Goal: Information Seeking & Learning: Learn about a topic

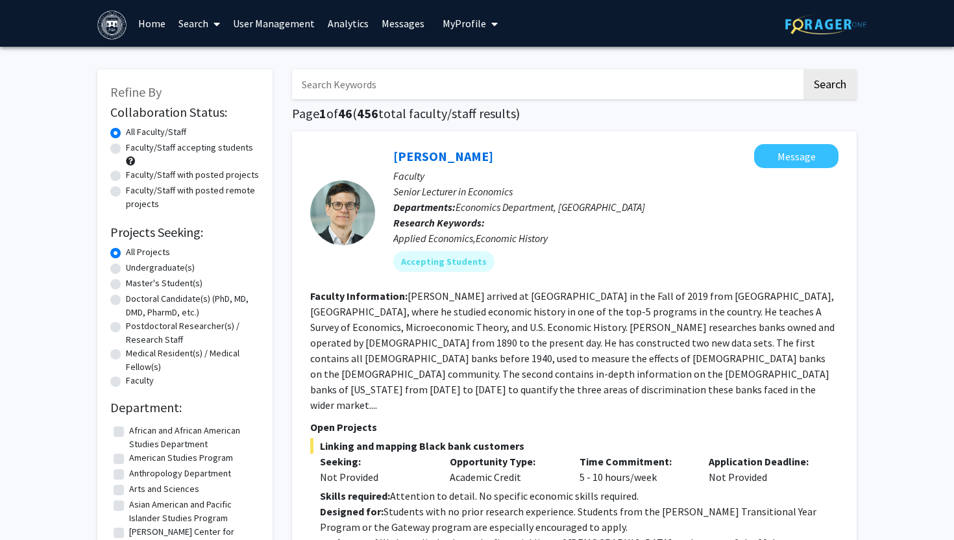
click at [468, 19] on span "My Profile" at bounding box center [464, 23] width 43 height 13
click at [202, 23] on link "Search" at bounding box center [199, 23] width 55 height 45
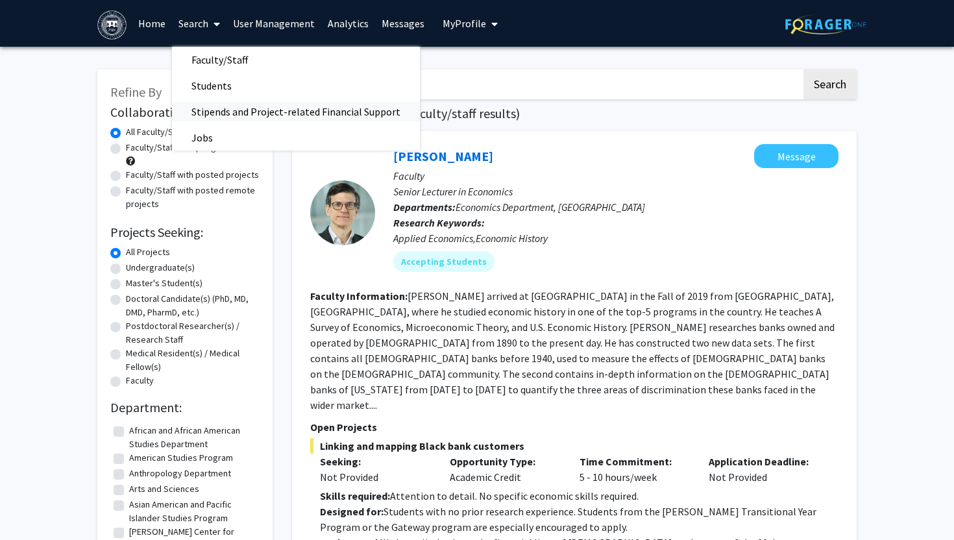
click at [243, 107] on span "Stipends and Project-related Financial Support" at bounding box center [296, 112] width 248 height 26
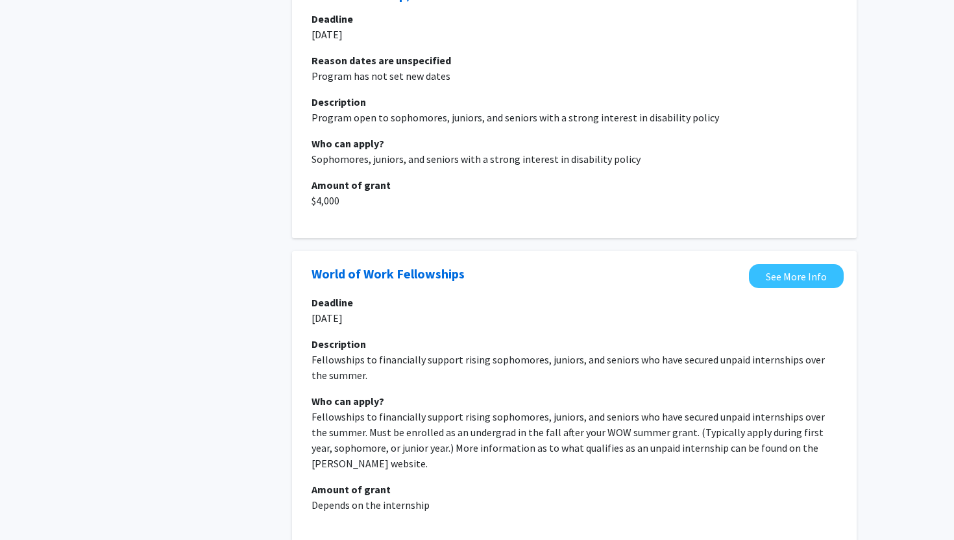
scroll to position [2513, 0]
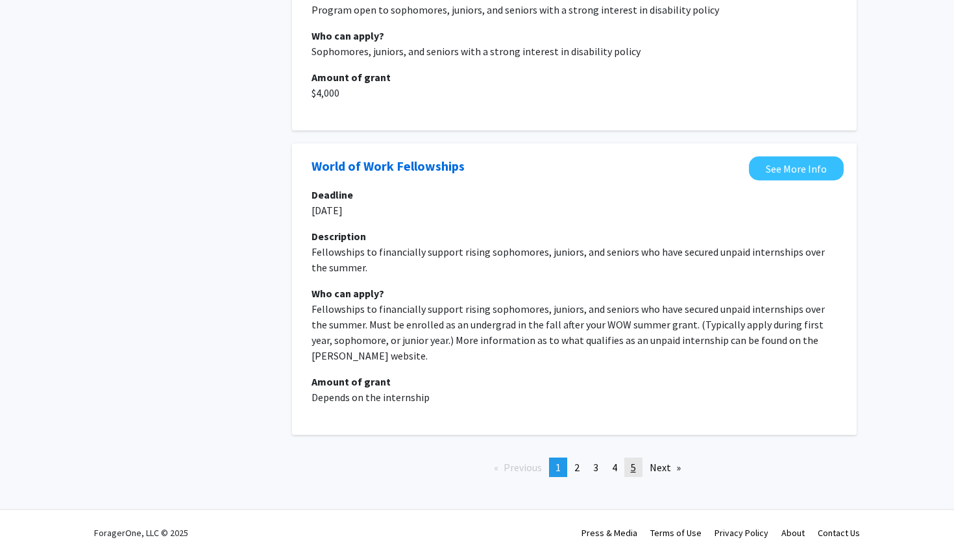
click at [635, 461] on span "5" at bounding box center [633, 467] width 5 height 13
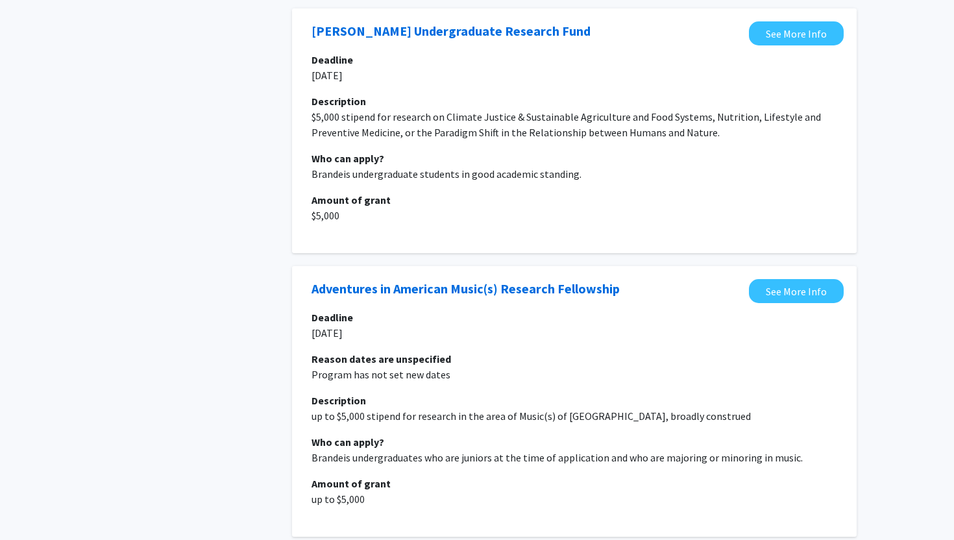
scroll to position [2374, 0]
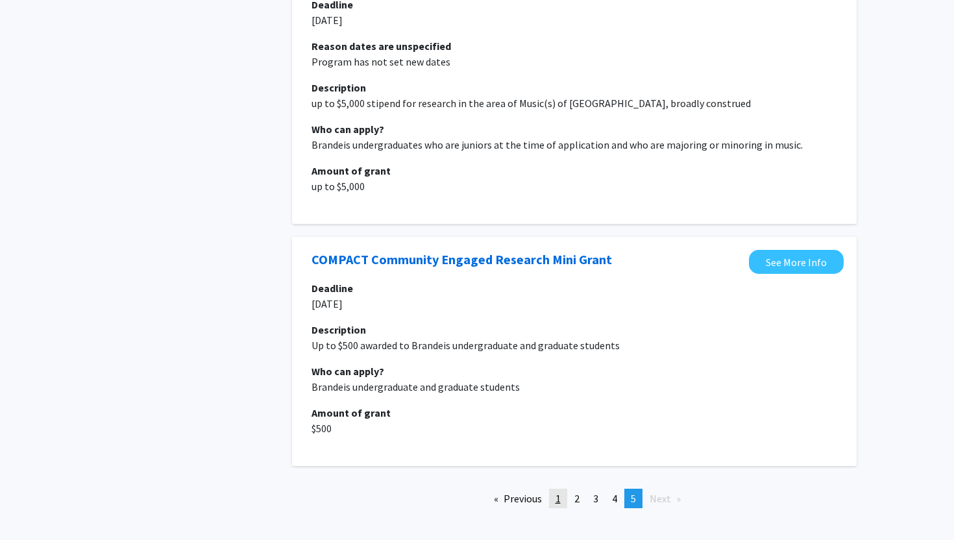
click at [558, 492] on span "1" at bounding box center [558, 498] width 5 height 13
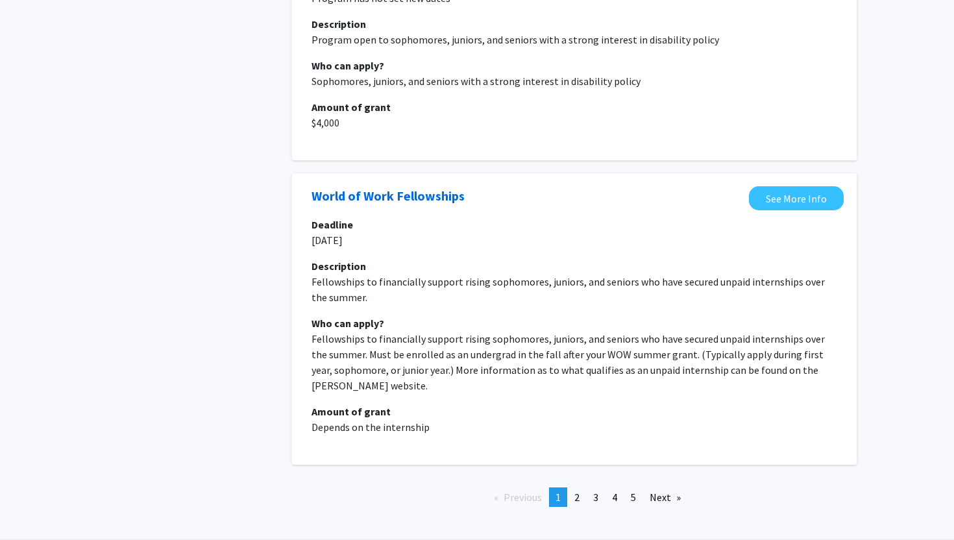
scroll to position [2513, 0]
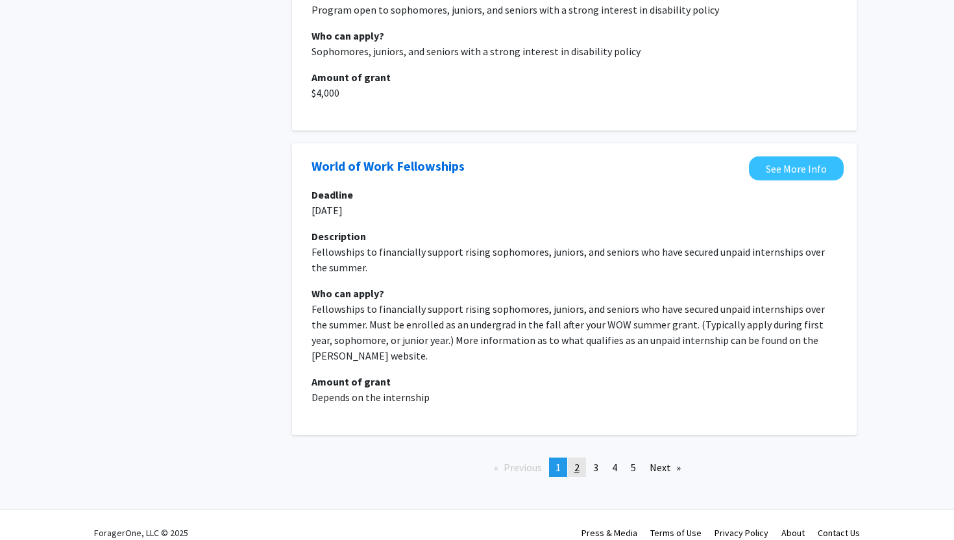
click at [578, 461] on span "2" at bounding box center [576, 467] width 5 height 13
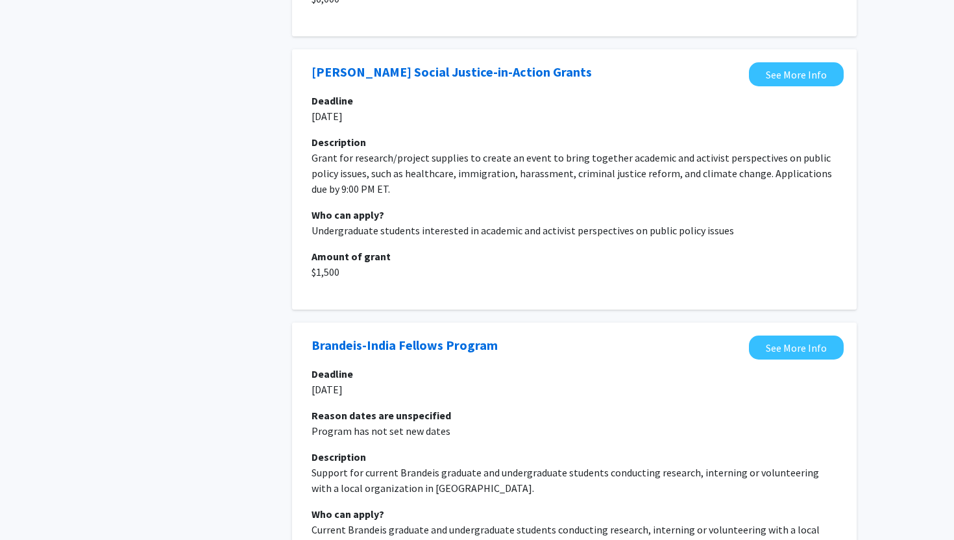
scroll to position [2519, 0]
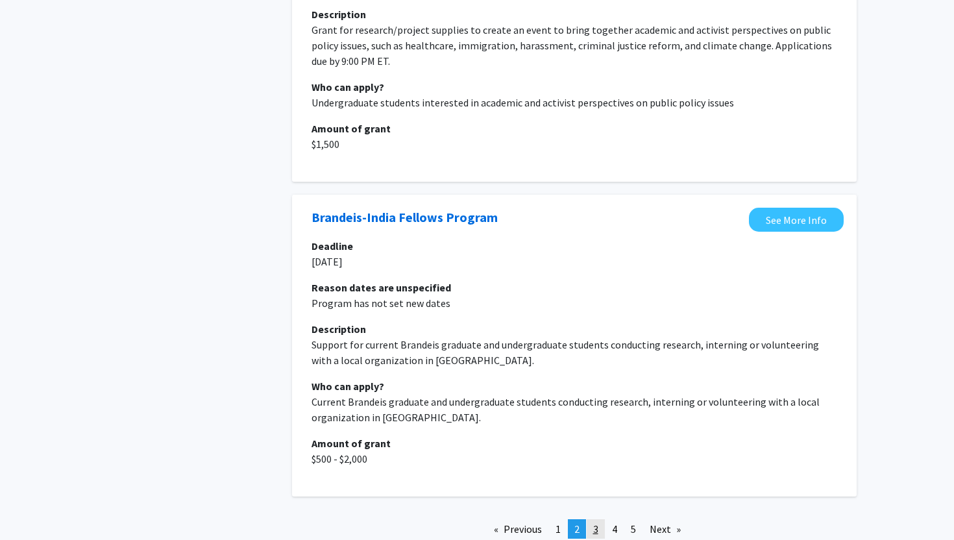
click at [598, 522] on span "3" at bounding box center [595, 528] width 5 height 13
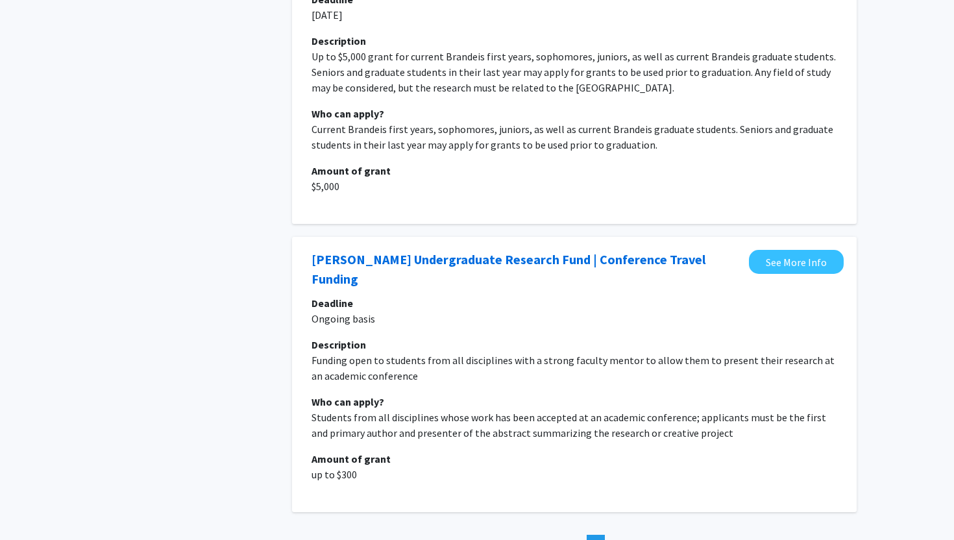
scroll to position [2769, 0]
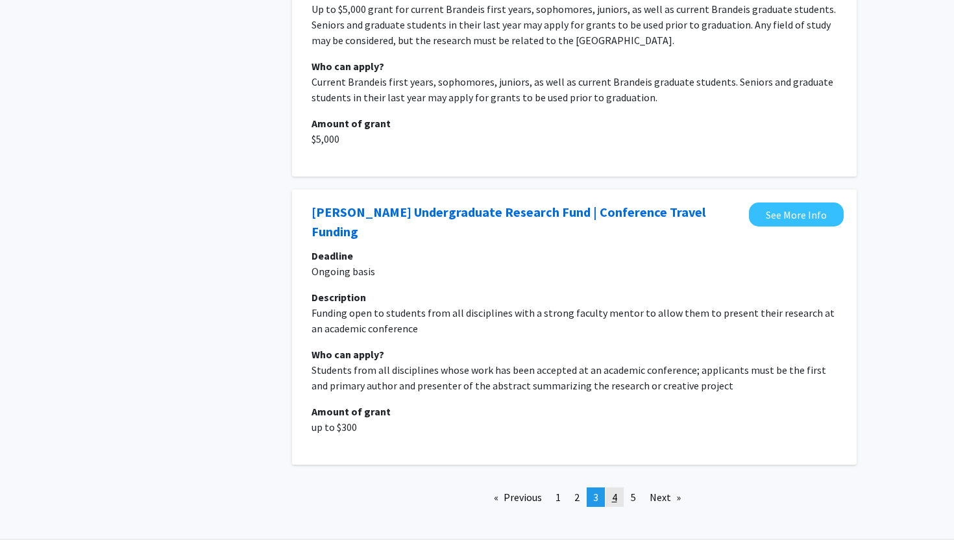
click at [617, 491] on span "4" at bounding box center [614, 497] width 5 height 13
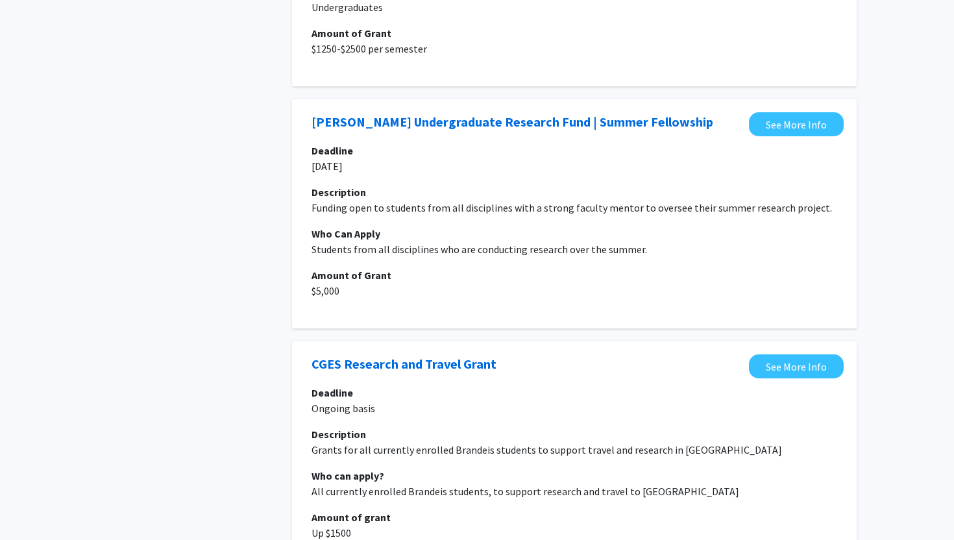
scroll to position [2368, 0]
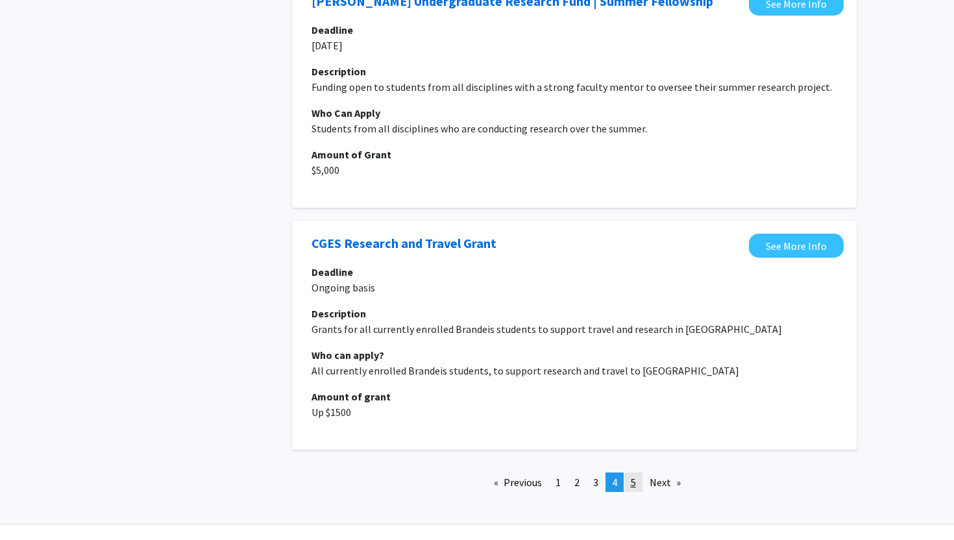
click at [631, 472] on link "page 5" at bounding box center [633, 481] width 18 height 19
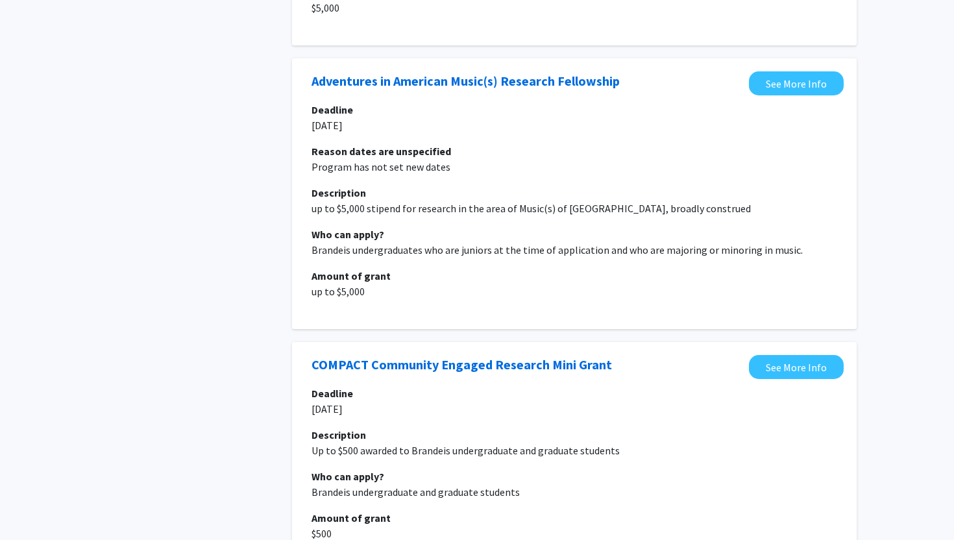
scroll to position [2374, 0]
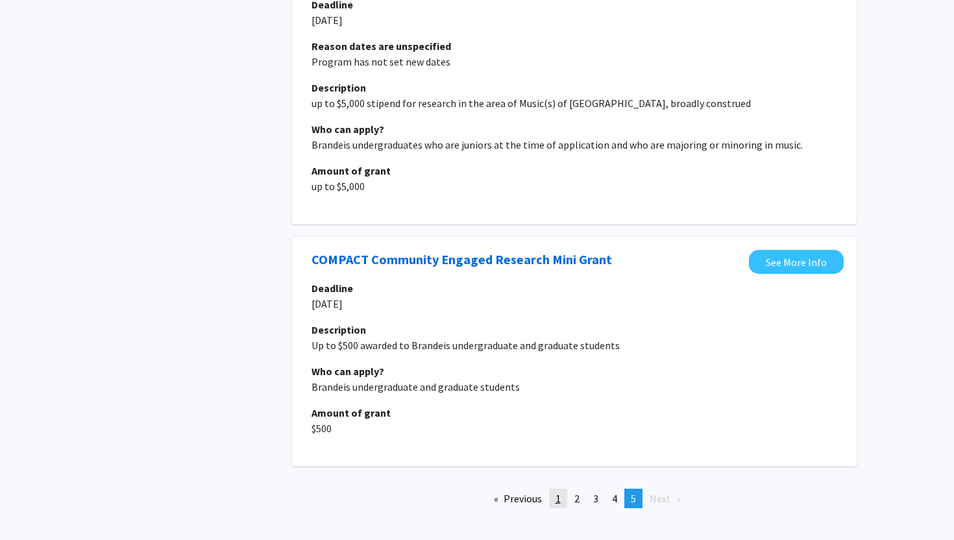
click at [558, 489] on link "page 1" at bounding box center [558, 498] width 18 height 19
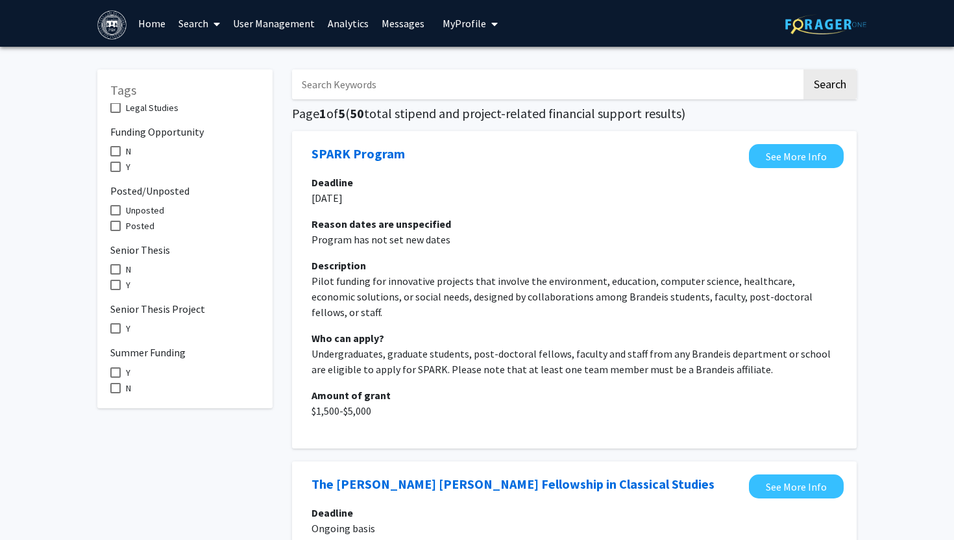
click at [199, 26] on link "Search" at bounding box center [199, 23] width 55 height 45
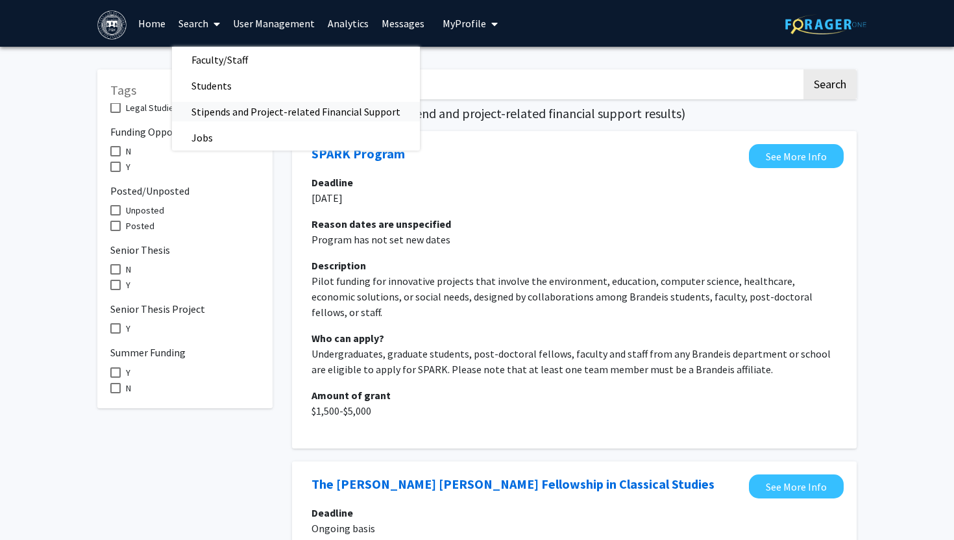
click at [247, 114] on span "Stipends and Project-related Financial Support" at bounding box center [296, 112] width 248 height 26
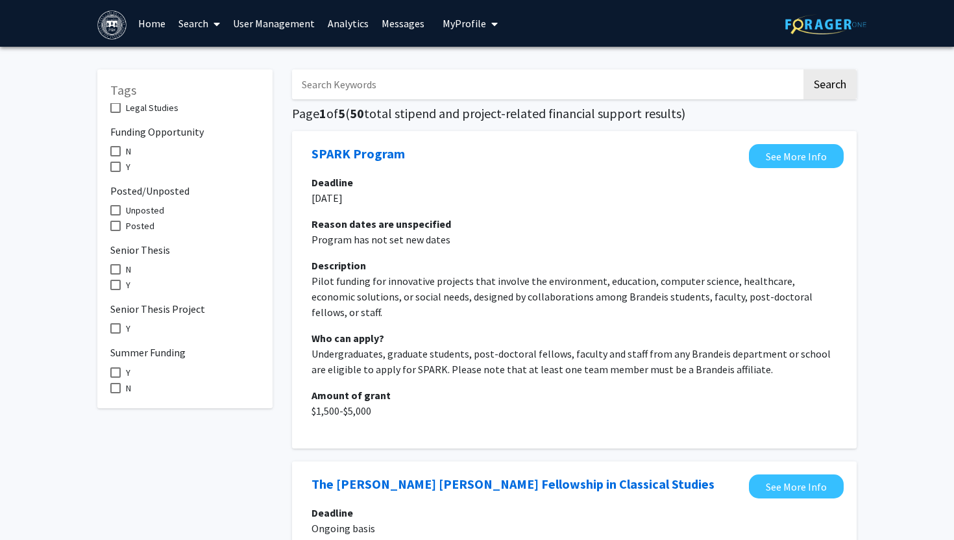
click at [395, 80] on input "Search Keywords" at bounding box center [546, 84] width 509 height 30
paste input "[PERSON_NAME] Community Leadership and Impact Fellowship"
click at [803, 69] on button "Search" at bounding box center [829, 84] width 53 height 30
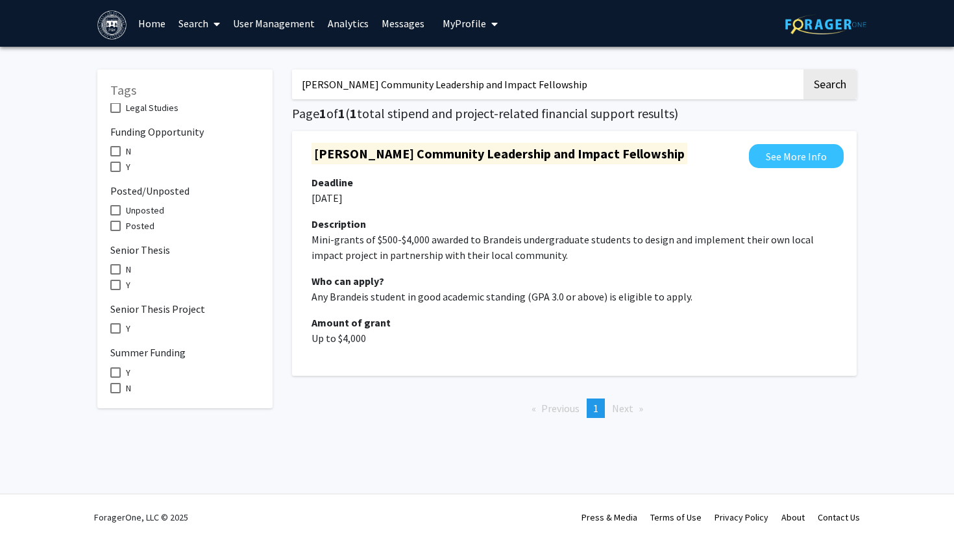
click at [372, 77] on input "[PERSON_NAME] Community Leadership and Impact Fellowship" at bounding box center [546, 84] width 509 height 30
click at [803, 69] on button "Search" at bounding box center [829, 84] width 53 height 30
click at [376, 86] on input "[PERSON_NAME] Community Leadership and Impact Fellowship" at bounding box center [546, 84] width 509 height 30
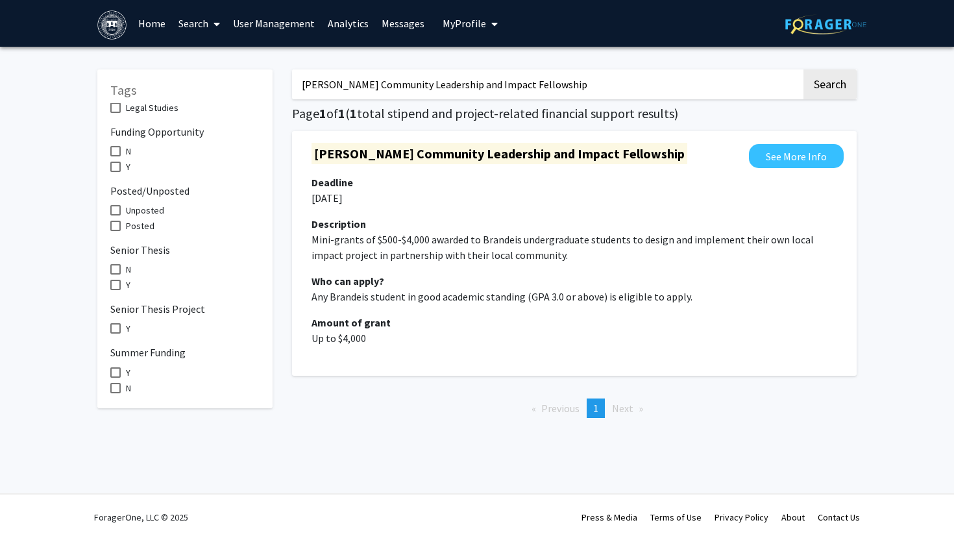
paste input "s"
click at [803, 69] on button "Search" at bounding box center [829, 84] width 53 height 30
type input "spark program"
click at [803, 69] on button "Search" at bounding box center [829, 84] width 53 height 30
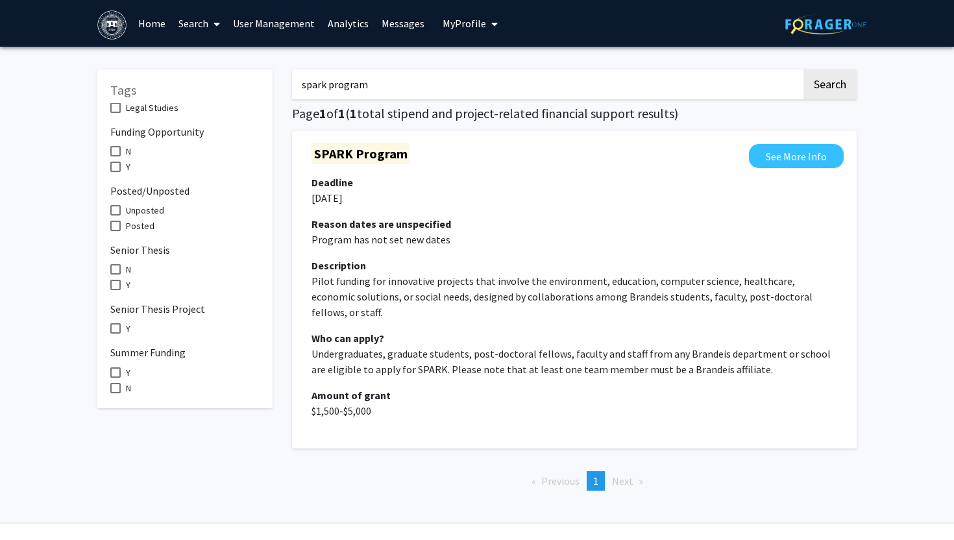
click at [803, 69] on button "Search" at bounding box center [829, 84] width 53 height 30
click at [402, 89] on input "spark program" at bounding box center [546, 84] width 509 height 30
click at [803, 69] on button "Search" at bounding box center [829, 84] width 53 height 30
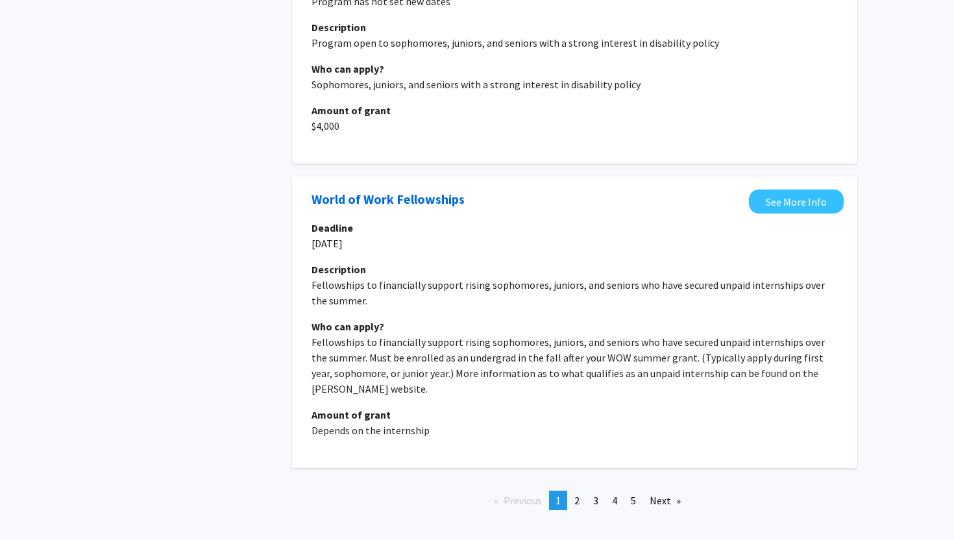
scroll to position [2513, 0]
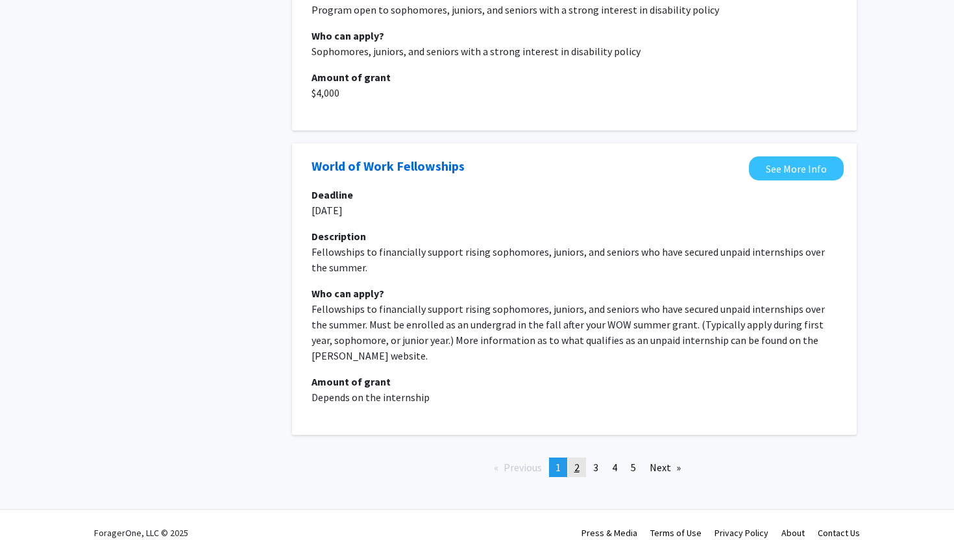
click at [577, 461] on span "2" at bounding box center [576, 467] width 5 height 13
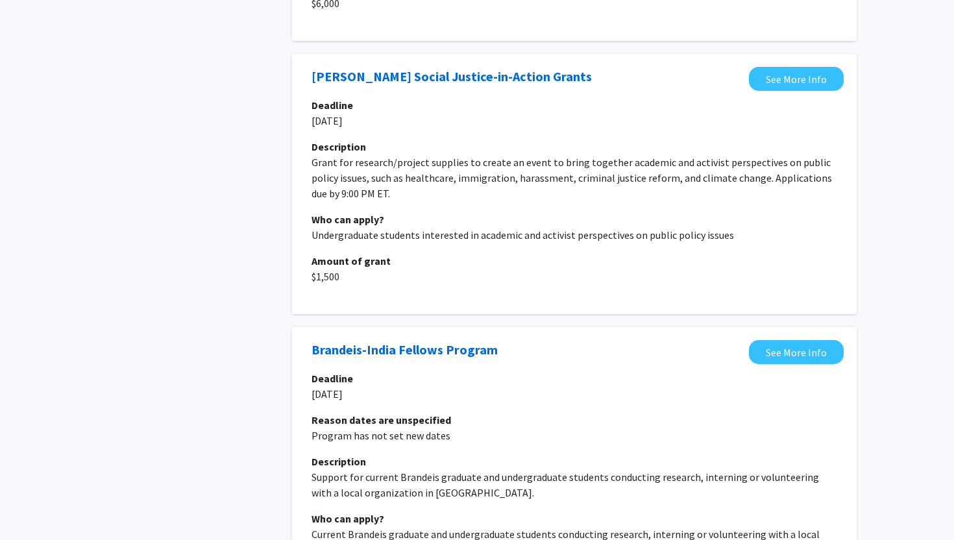
scroll to position [2514, 0]
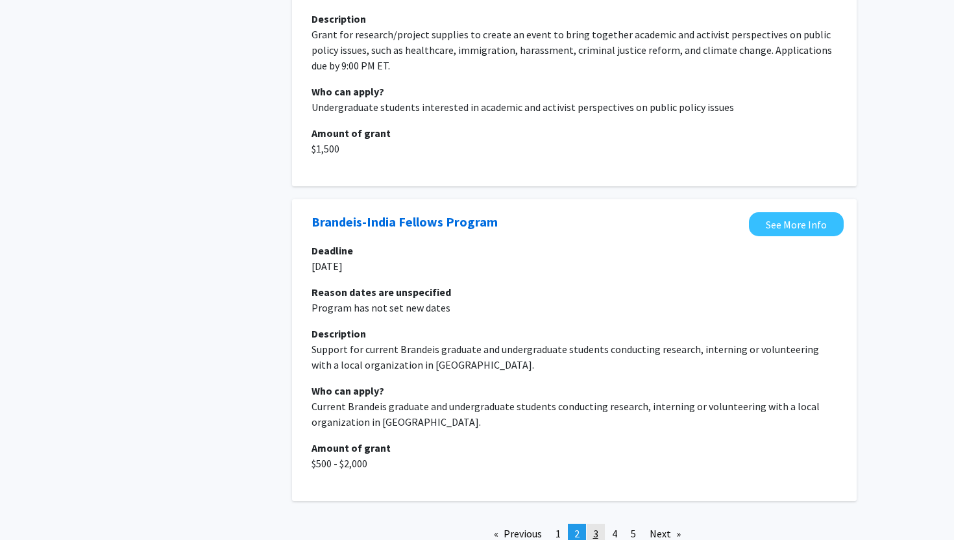
click at [594, 527] on span "3" at bounding box center [595, 533] width 5 height 13
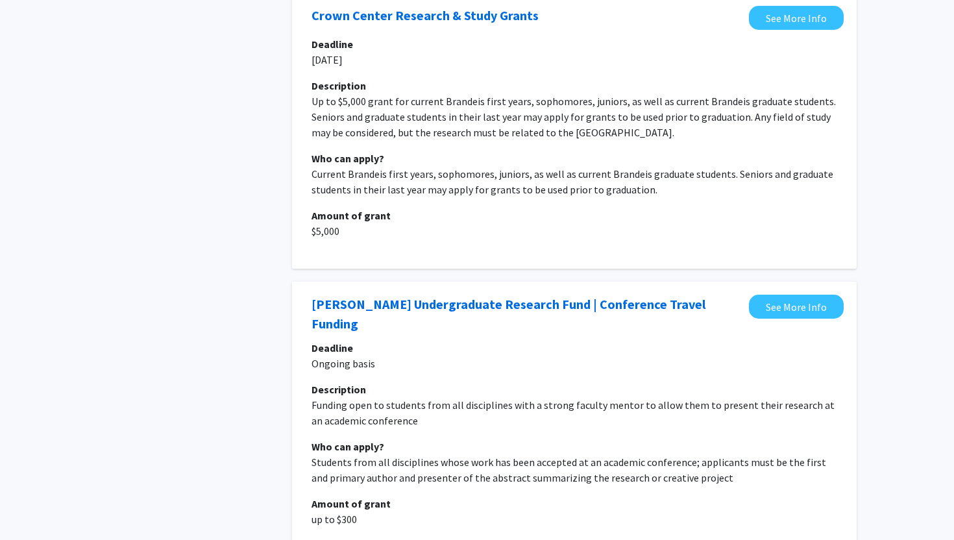
scroll to position [2769, 0]
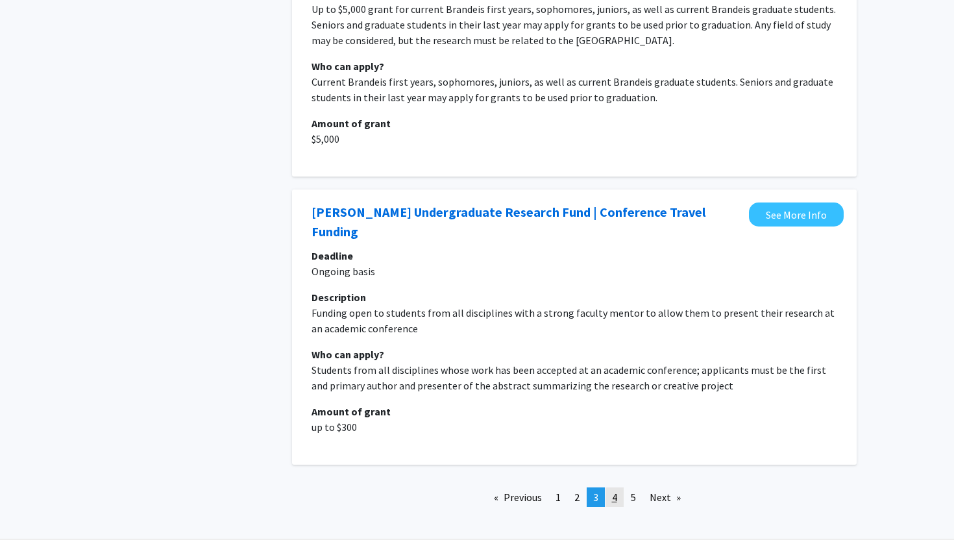
click at [617, 491] on span "4" at bounding box center [614, 497] width 5 height 13
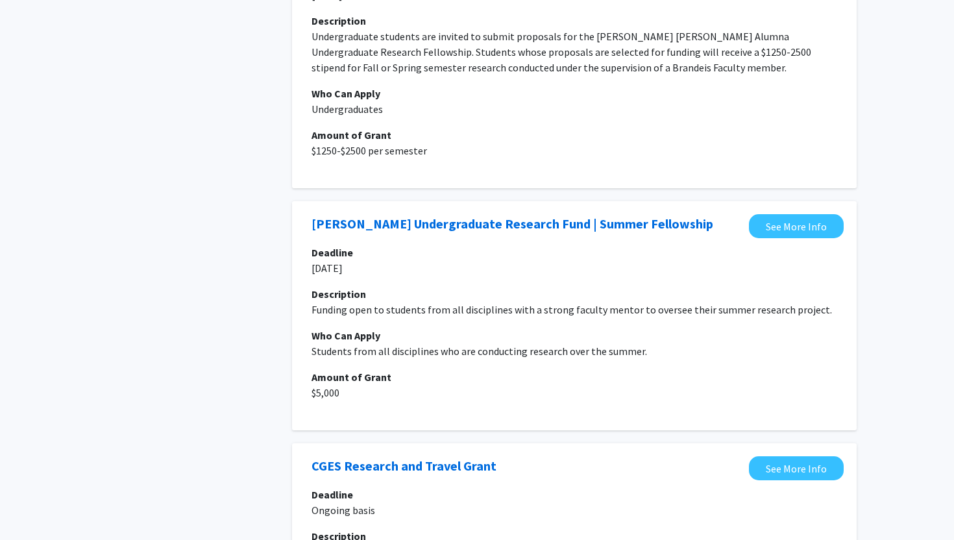
scroll to position [1979, 0]
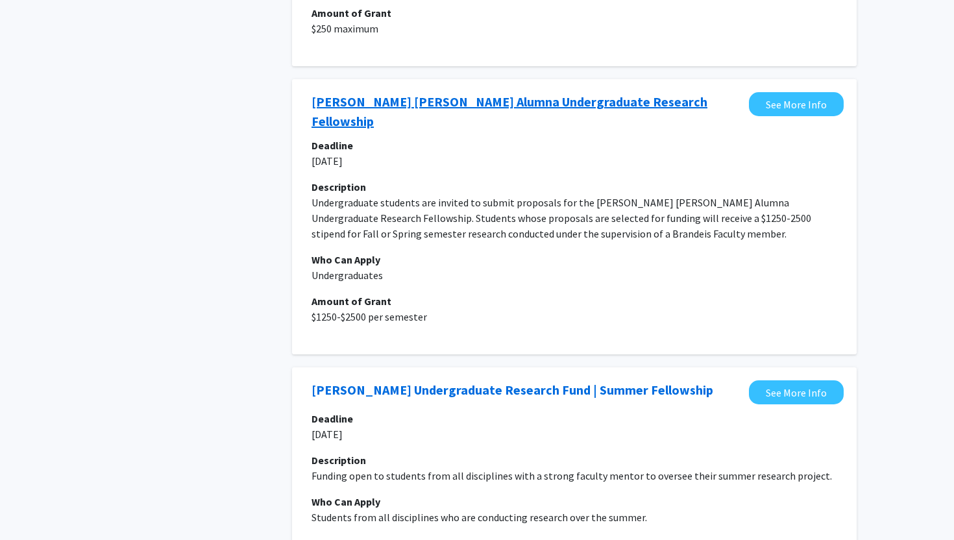
copy link "[PERSON_NAME] [PERSON_NAME] Alumna Undergraduate Research Fellowship"
drag, startPoint x: 302, startPoint y: 74, endPoint x: 385, endPoint y: 96, distance: 86.6
click at [385, 96] on div "[PERSON_NAME] [PERSON_NAME] Alumna Undergraduate Research Fellowship See More I…" at bounding box center [574, 216] width 565 height 275
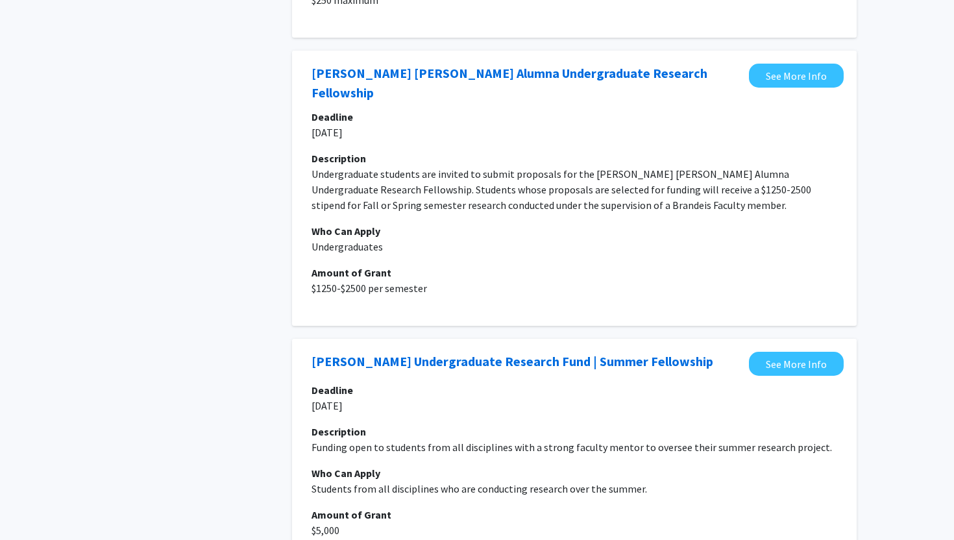
scroll to position [2014, 0]
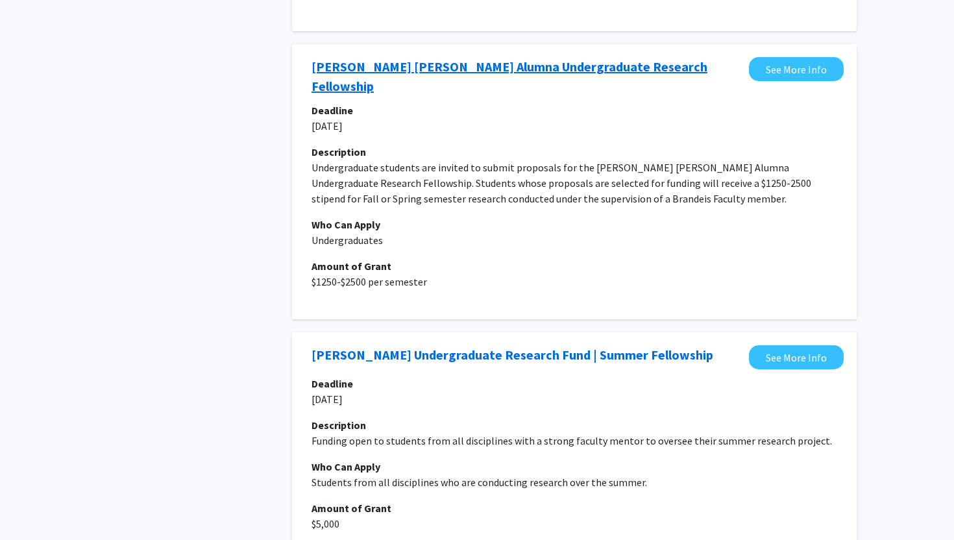
click at [422, 57] on link "[PERSON_NAME] [PERSON_NAME] Alumna Undergraduate Research Fellowship" at bounding box center [527, 76] width 431 height 39
click at [397, 63] on link "[PERSON_NAME] [PERSON_NAME] Alumna Undergraduate Research Fellowship" at bounding box center [527, 76] width 431 height 39
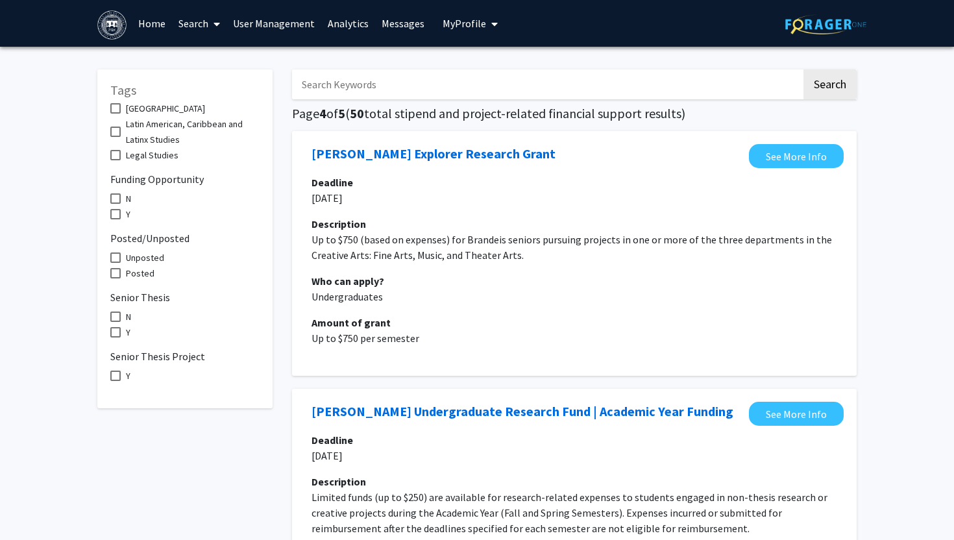
scroll to position [1021, 0]
click at [128, 251] on span "Unposted" at bounding box center [145, 259] width 38 height 16
click at [116, 263] on input "Unposted" at bounding box center [115, 263] width 1 height 1
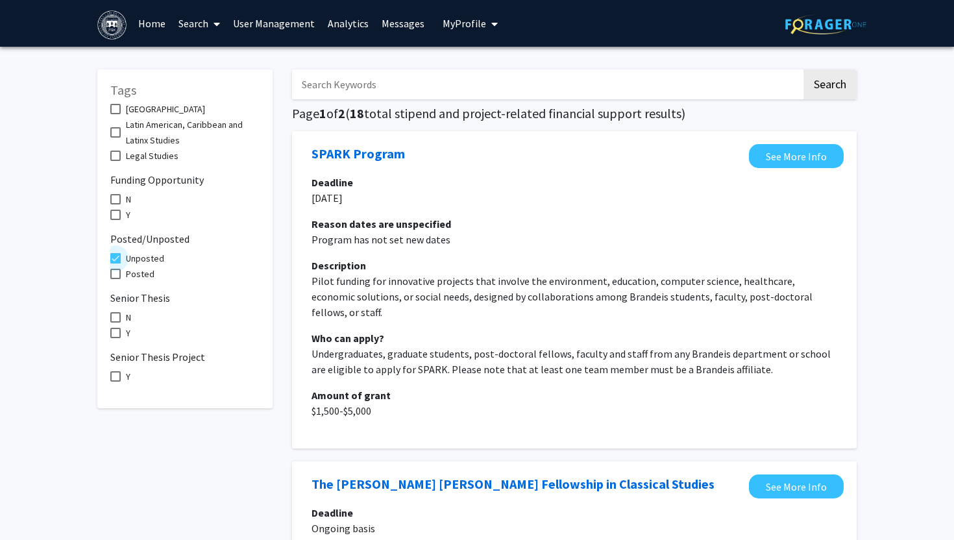
click at [139, 251] on span "Unposted" at bounding box center [145, 259] width 38 height 16
click at [116, 263] on input "Unposted" at bounding box center [115, 263] width 1 height 1
checkbox input "false"
click at [142, 266] on span "Posted" at bounding box center [140, 274] width 29 height 16
click at [116, 279] on input "Posted" at bounding box center [115, 279] width 1 height 1
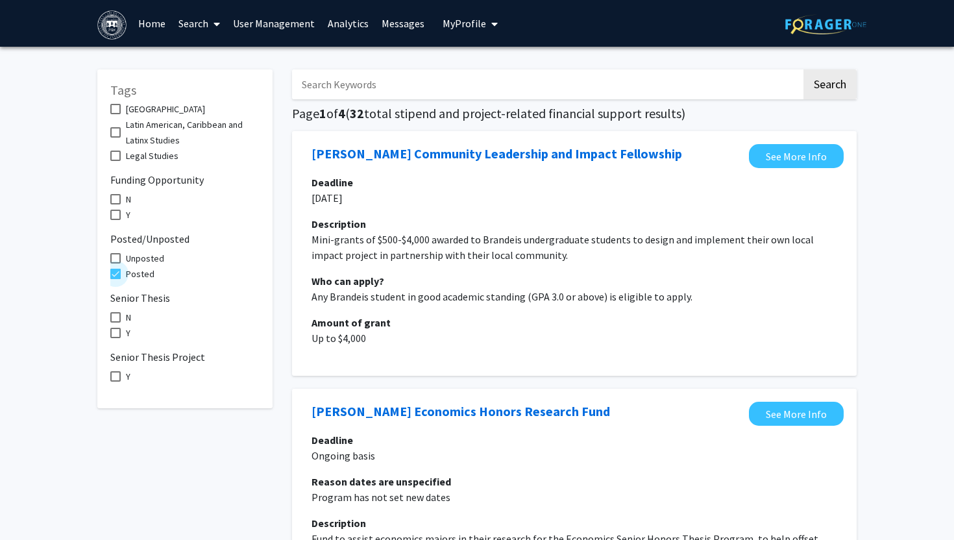
click at [142, 266] on span "Posted" at bounding box center [140, 274] width 29 height 16
click at [116, 279] on input "Posted" at bounding box center [115, 279] width 1 height 1
checkbox input "false"
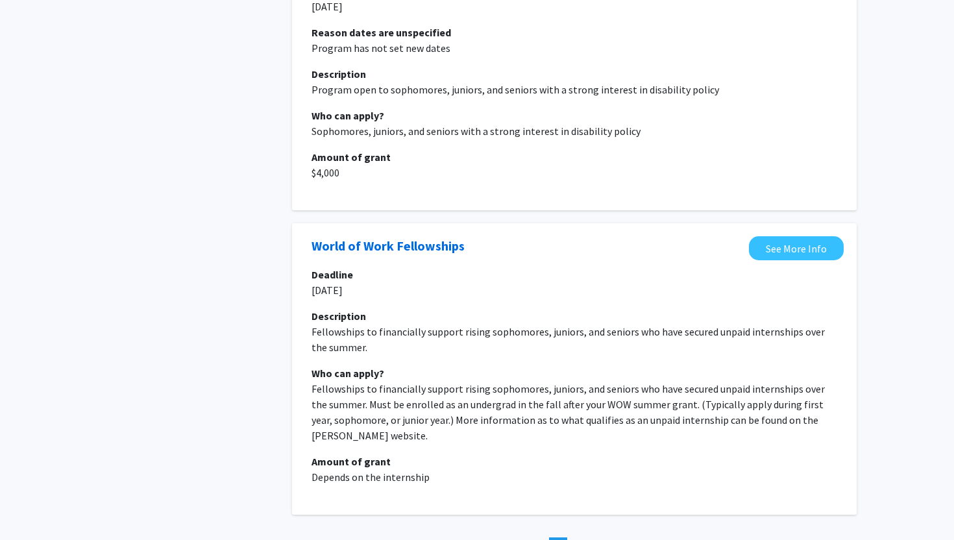
scroll to position [2513, 0]
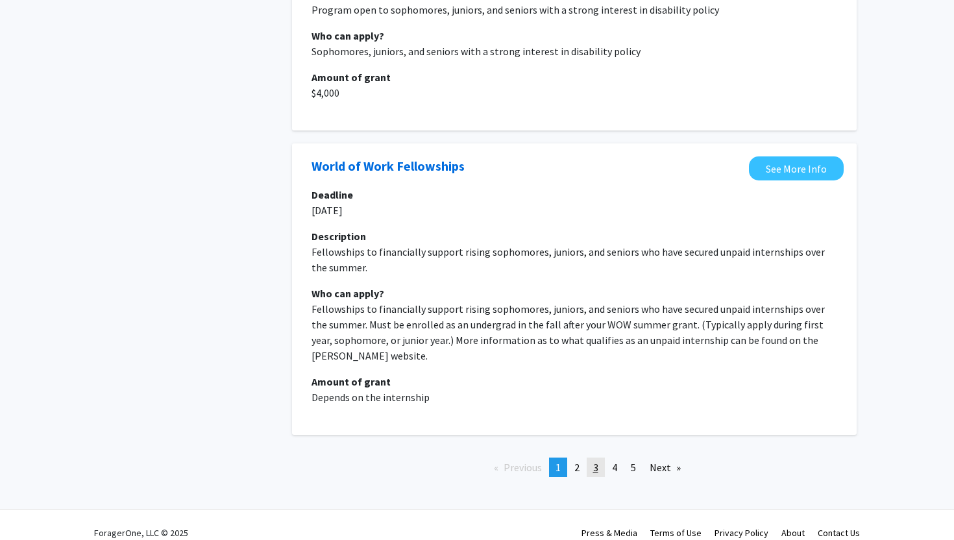
click at [601, 459] on link "page 3" at bounding box center [596, 467] width 18 height 19
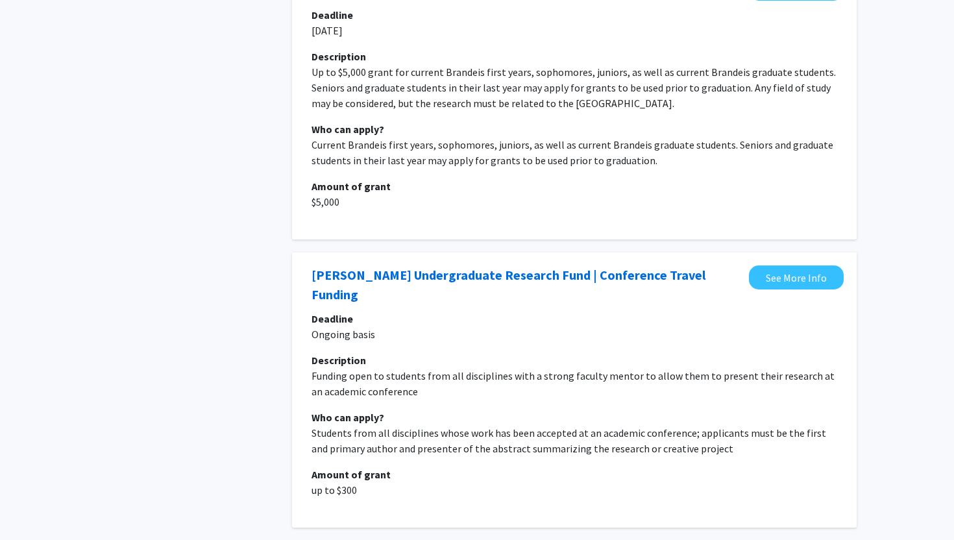
scroll to position [2769, 0]
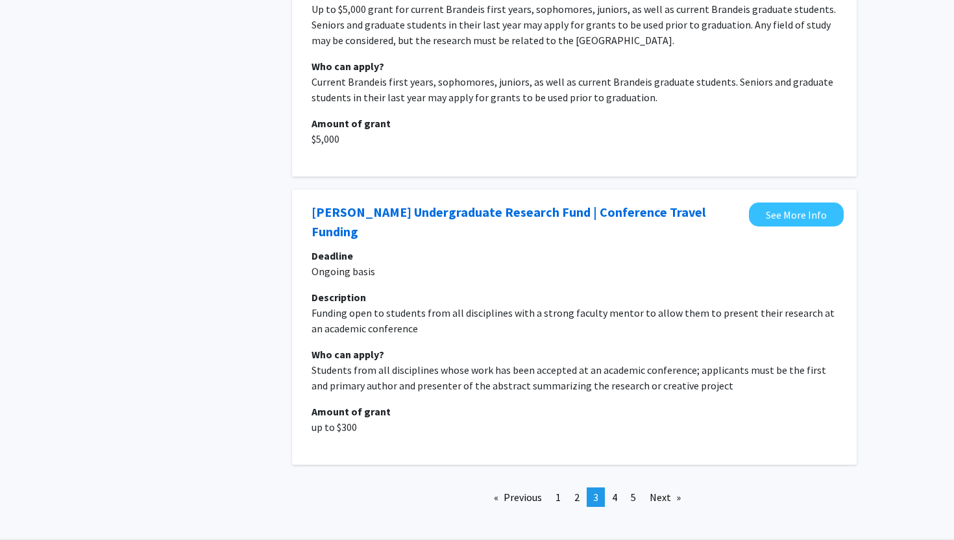
click at [610, 487] on div "Previous page 3 / 5 page 1 page 2 You're on page 3 page 4 page 5 Next page" at bounding box center [574, 502] width 584 height 30
click at [613, 491] on span "4" at bounding box center [614, 497] width 5 height 13
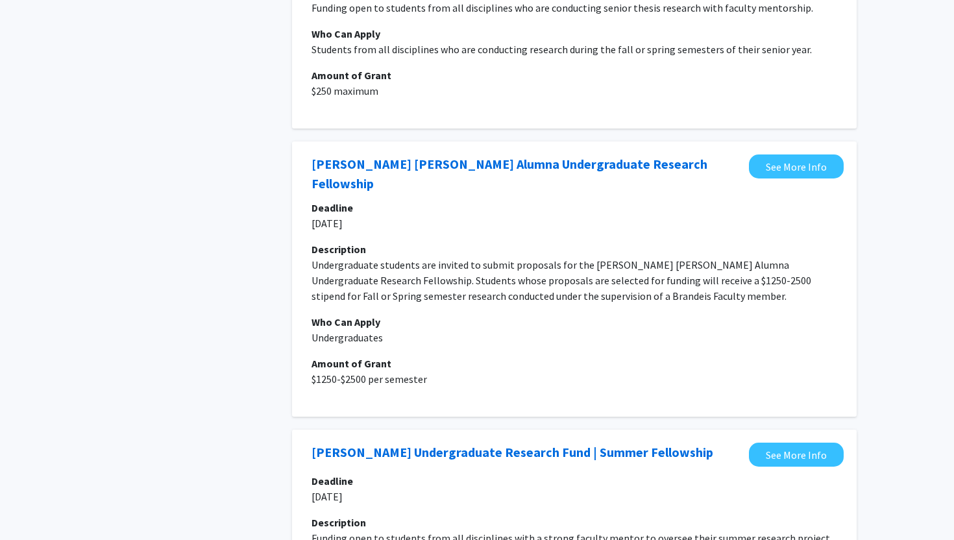
scroll to position [1925, 0]
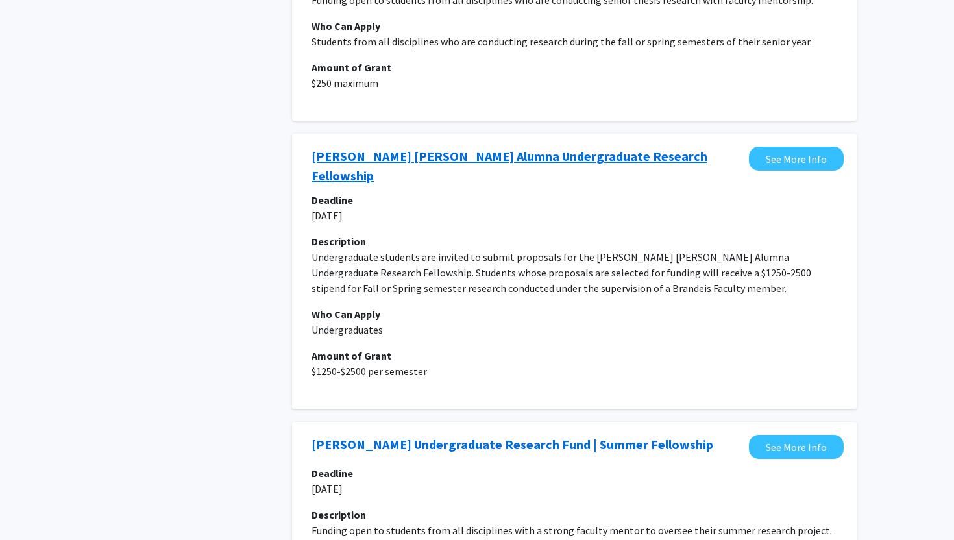
copy link "[PERSON_NAME] [PERSON_NAME] Alumna Undergraduate Research Fellowship"
drag, startPoint x: 305, startPoint y: 127, endPoint x: 374, endPoint y: 149, distance: 73.1
click at [374, 149] on div "[PERSON_NAME] [PERSON_NAME] Alumna Undergraduate Research Fellowship" at bounding box center [527, 166] width 444 height 39
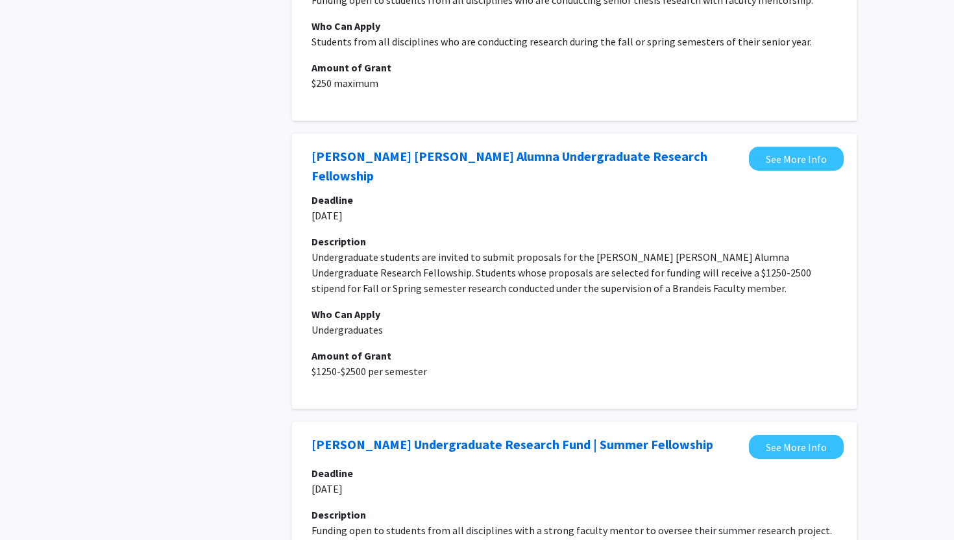
click at [393, 156] on fg-grant "[PERSON_NAME] [PERSON_NAME] Alumna Undergraduate Research Fellowship See More I…" at bounding box center [574, 271] width 539 height 249
click at [296, 134] on div "[PERSON_NAME] [PERSON_NAME] Alumna Undergraduate Research Fellowship See More I…" at bounding box center [574, 271] width 565 height 275
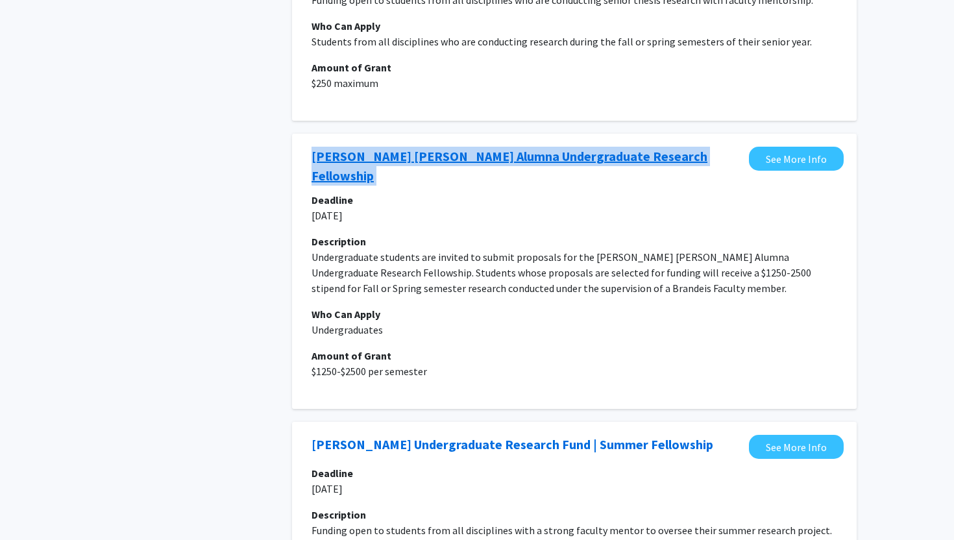
drag, startPoint x: 296, startPoint y: 125, endPoint x: 396, endPoint y: 145, distance: 101.9
click at [396, 145] on div "[PERSON_NAME] [PERSON_NAME] Alumna Undergraduate Research Fellowship See More I…" at bounding box center [574, 271] width 565 height 275
copy link "[PERSON_NAME] [PERSON_NAME] Alumna Undergraduate Research Fellowship"
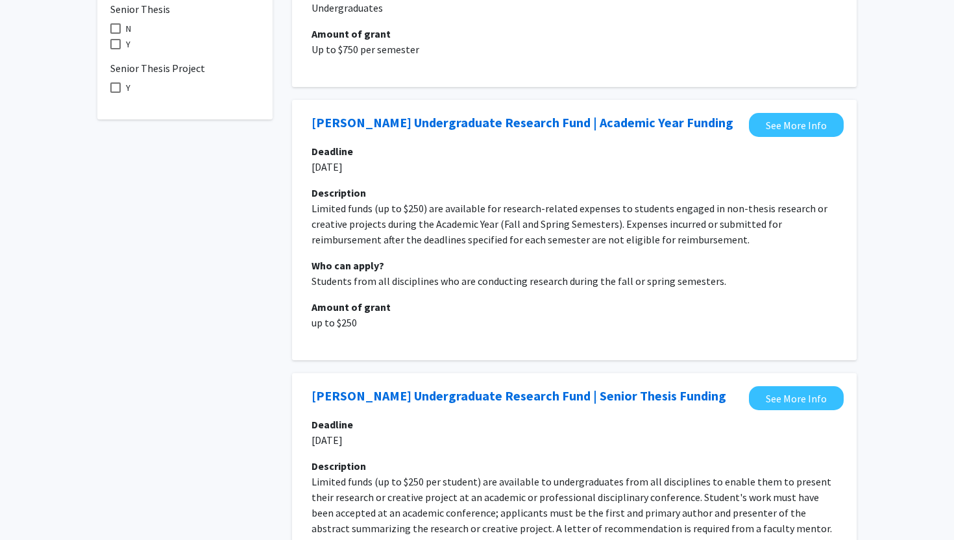
scroll to position [0, 0]
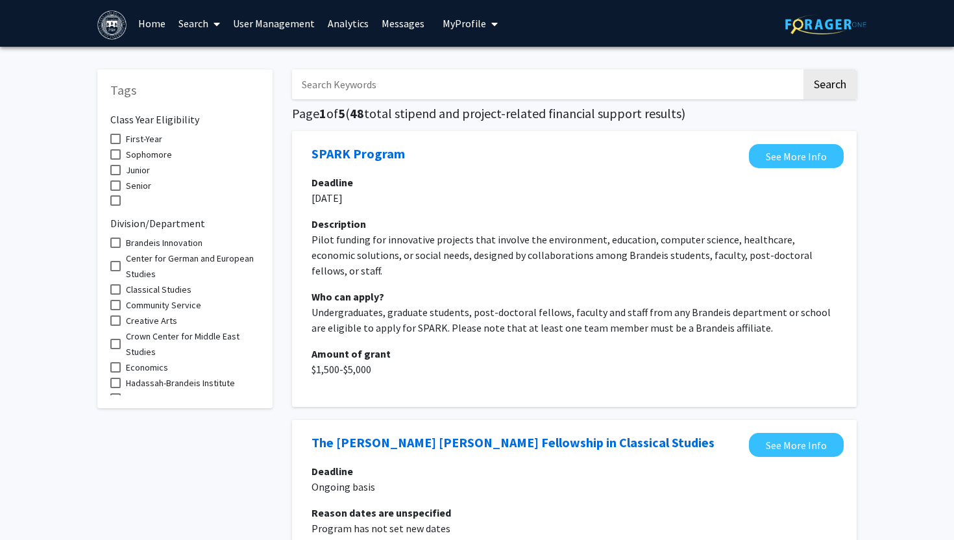
click at [406, 86] on input "Search Keywords" at bounding box center [546, 84] width 509 height 30
paste input "[PERSON_NAME] [PERSON_NAME] Alumna Undergraduate Research Fellowship"
type input "[PERSON_NAME] [PERSON_NAME] Alumna Undergraduate Research Fellowship"
click at [803, 69] on button "Search" at bounding box center [829, 84] width 53 height 30
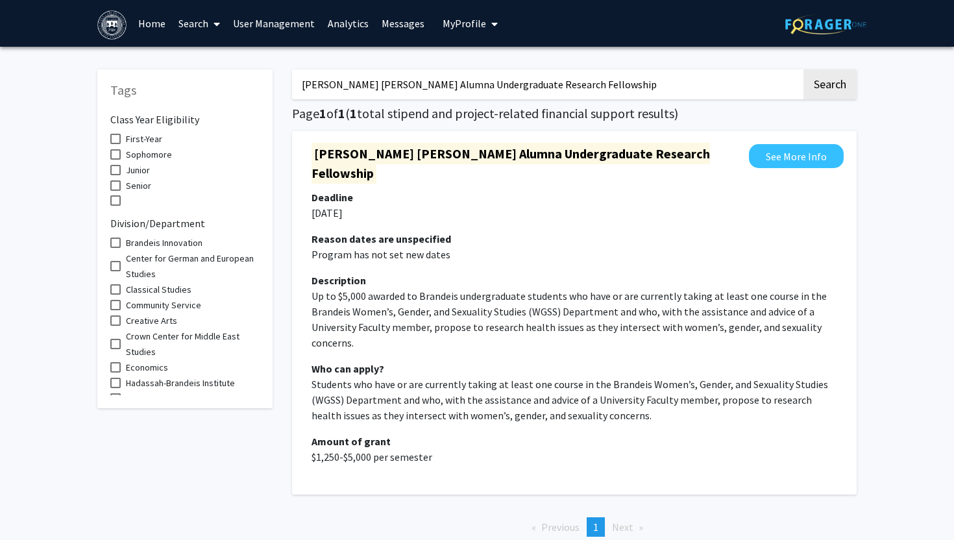
click at [470, 89] on input "[PERSON_NAME] [PERSON_NAME] Alumna Undergraduate Research Fellowship" at bounding box center [546, 84] width 509 height 30
click at [803, 69] on button "Search" at bounding box center [829, 84] width 53 height 30
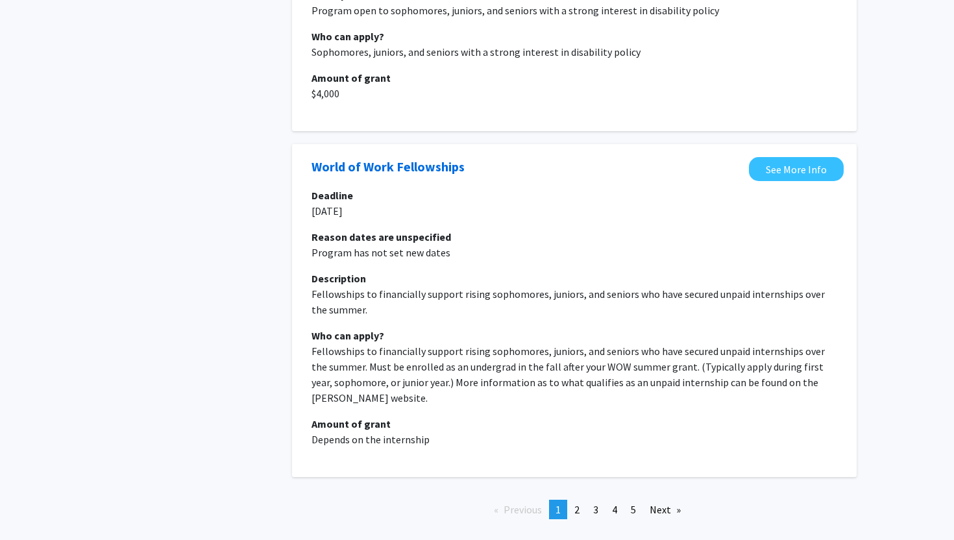
scroll to position [2555, 0]
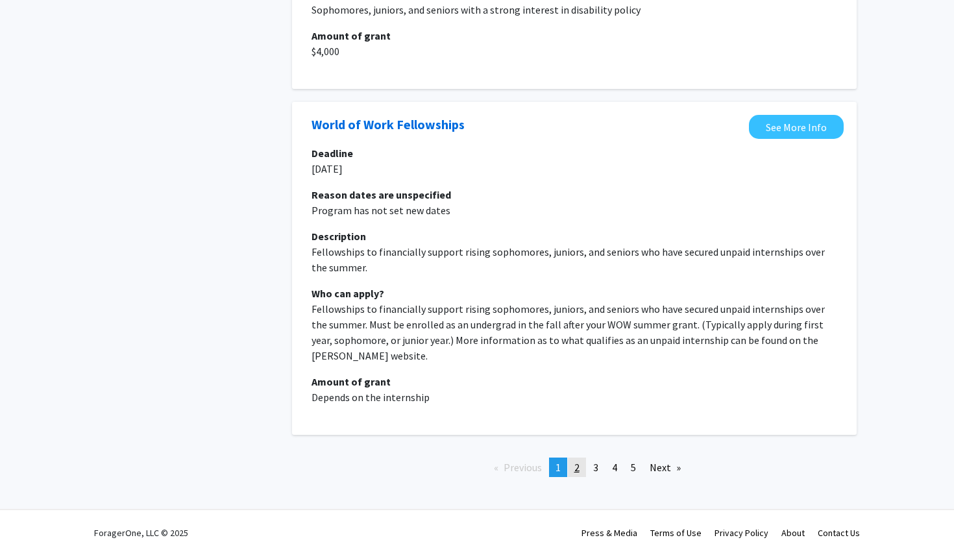
click at [576, 461] on span "2" at bounding box center [576, 467] width 5 height 13
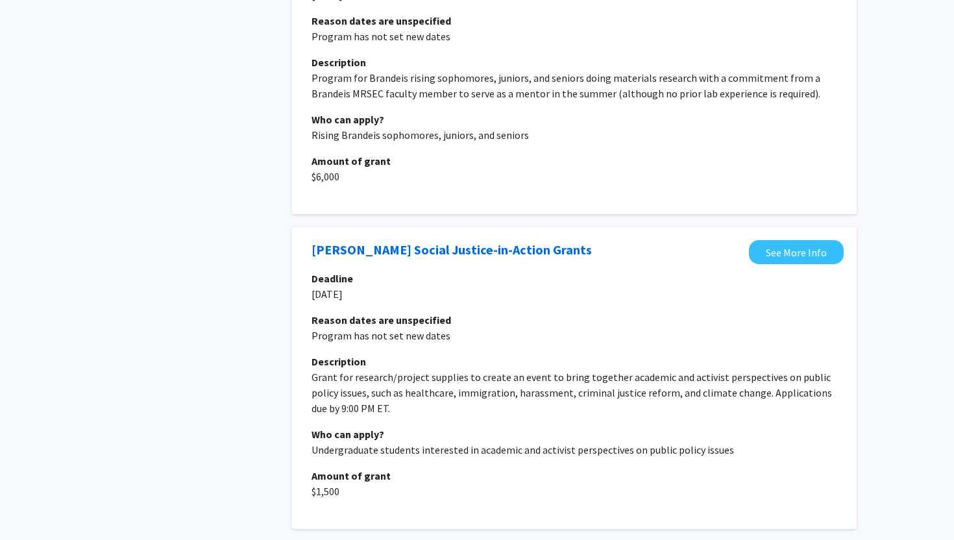
scroll to position [2643, 0]
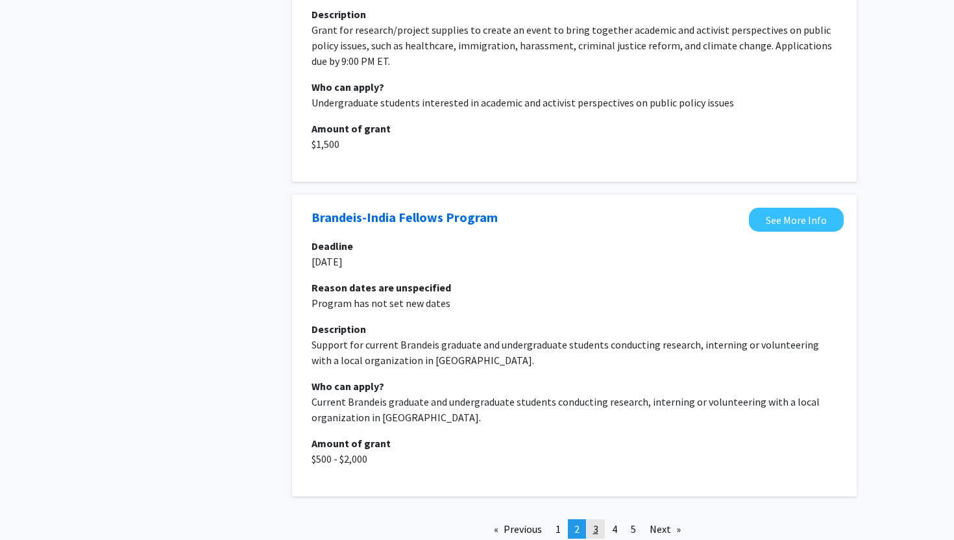
click at [599, 519] on link "page 3" at bounding box center [596, 528] width 18 height 19
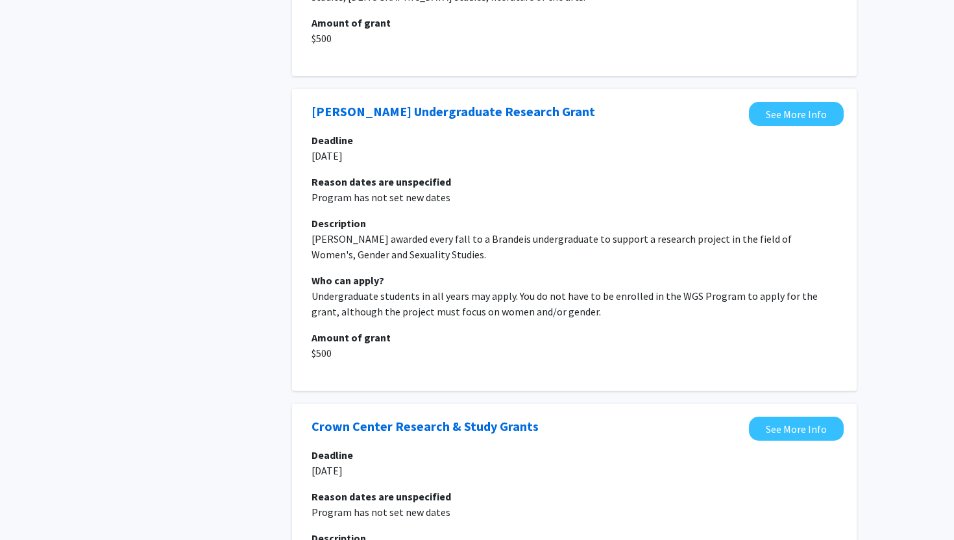
scroll to position [2976, 0]
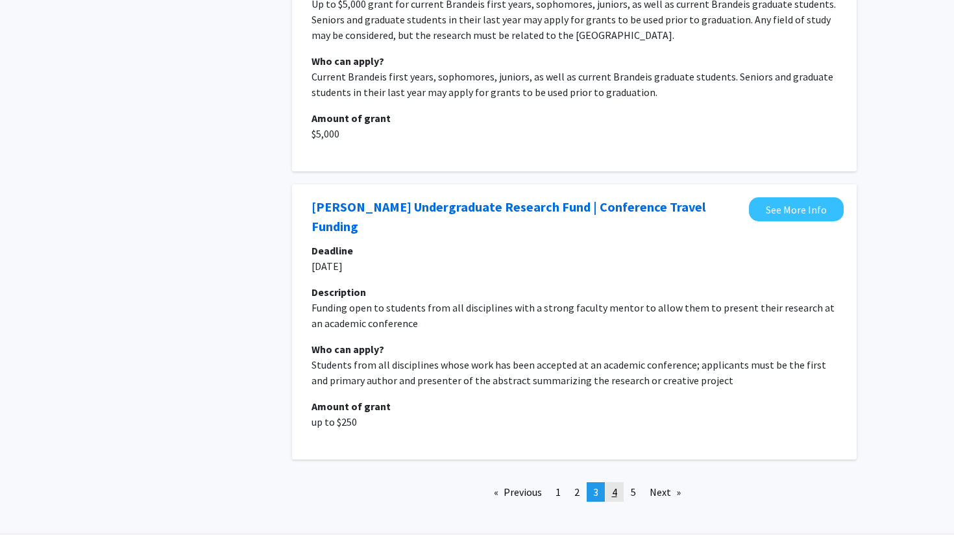
click at [614, 485] on span "4" at bounding box center [614, 491] width 5 height 13
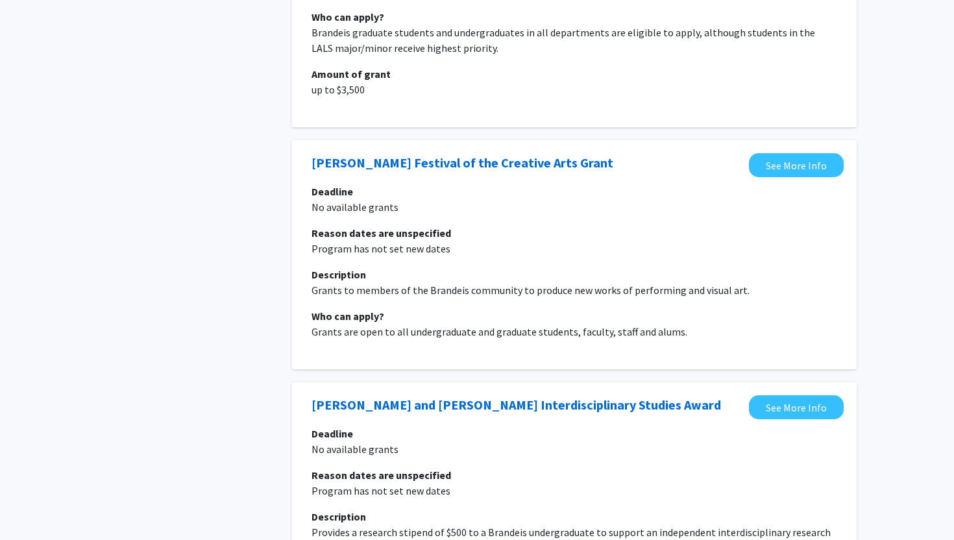
scroll to position [2576, 0]
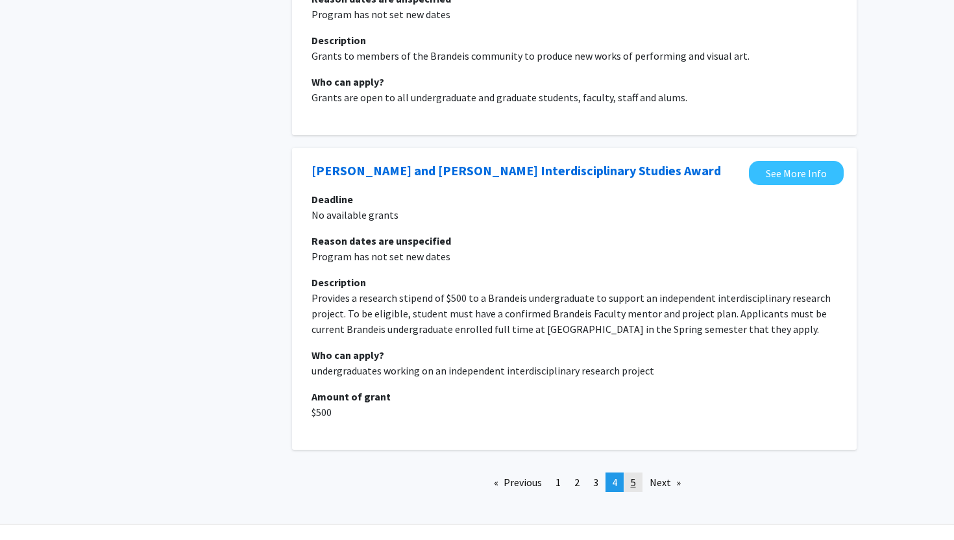
click at [631, 472] on link "page 5" at bounding box center [633, 481] width 18 height 19
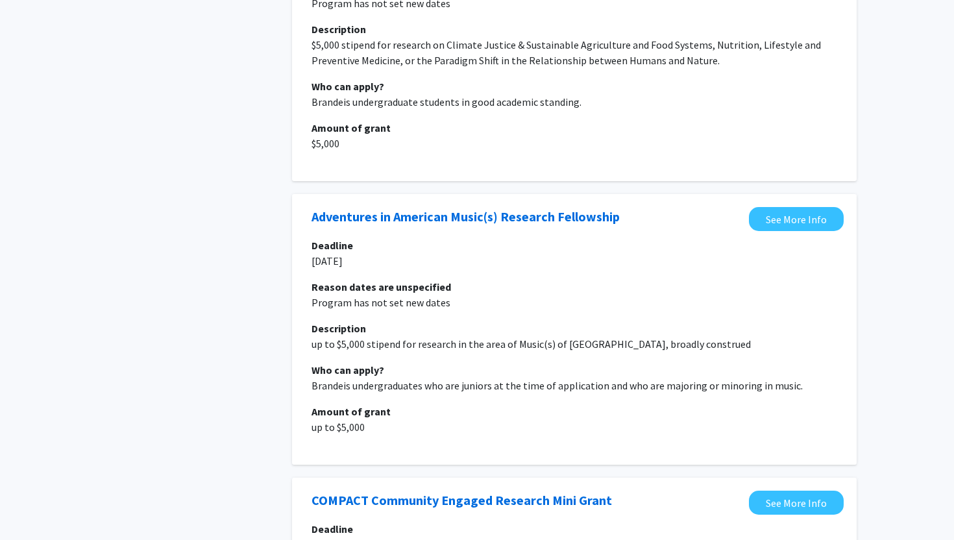
scroll to position [1740, 0]
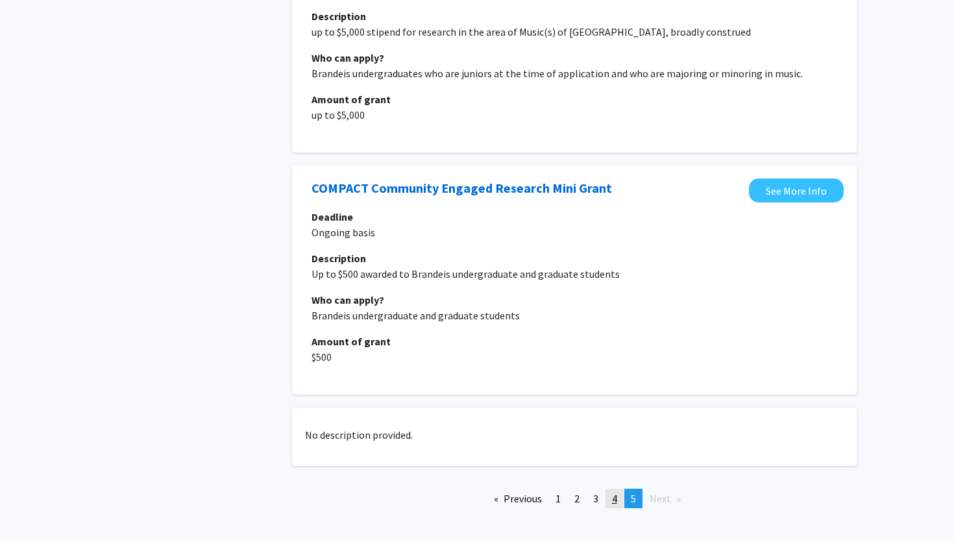
click at [609, 489] on link "page 4" at bounding box center [614, 498] width 18 height 19
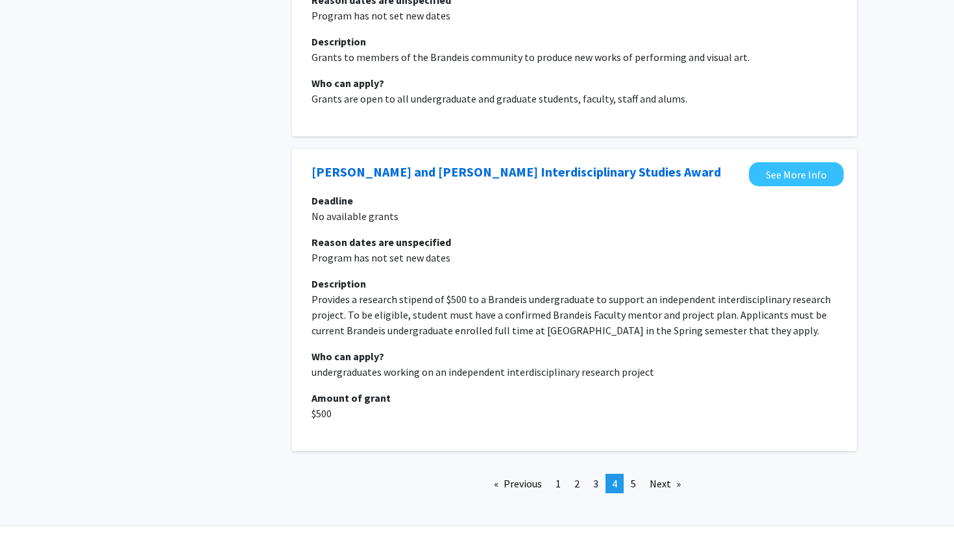
scroll to position [2576, 0]
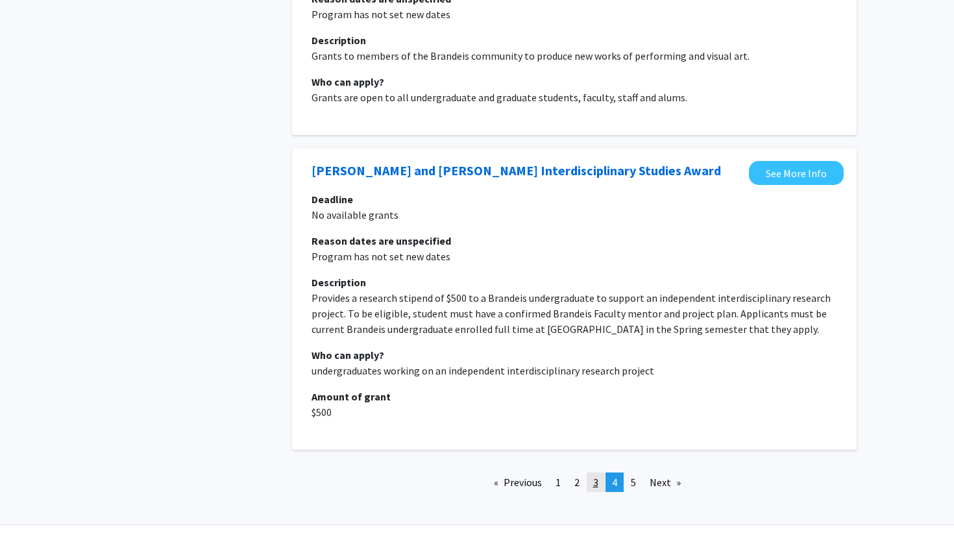
click at [598, 476] on span "3" at bounding box center [595, 482] width 5 height 13
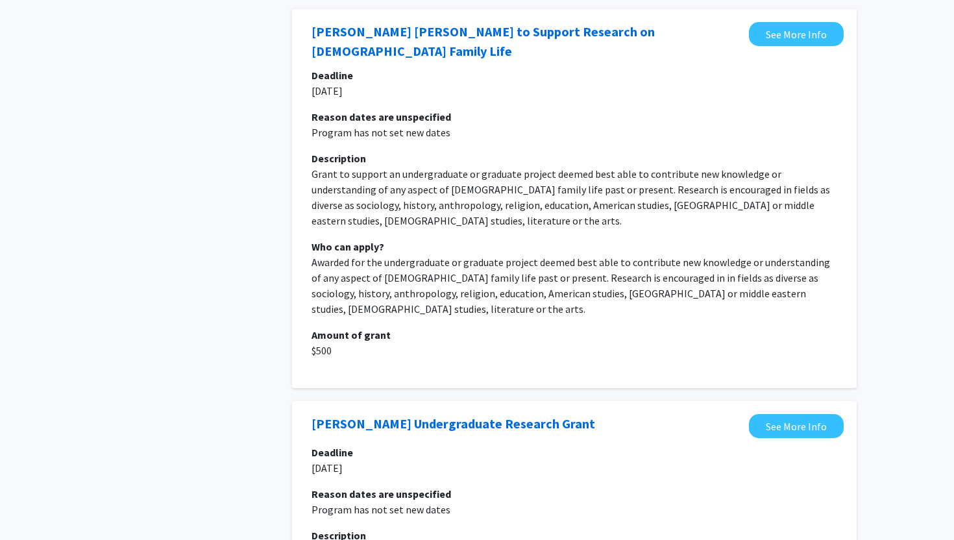
scroll to position [2935, 0]
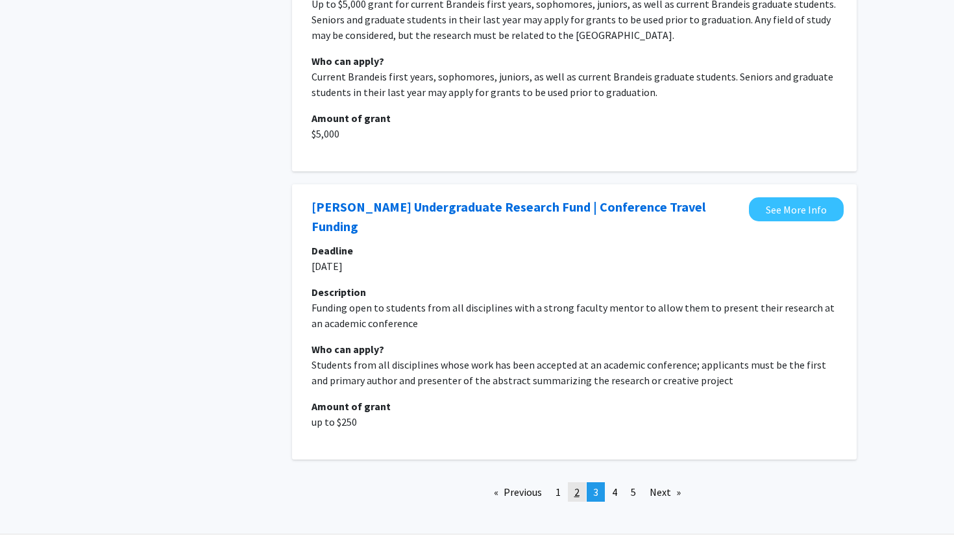
click at [574, 482] on link "page 2" at bounding box center [577, 491] width 18 height 19
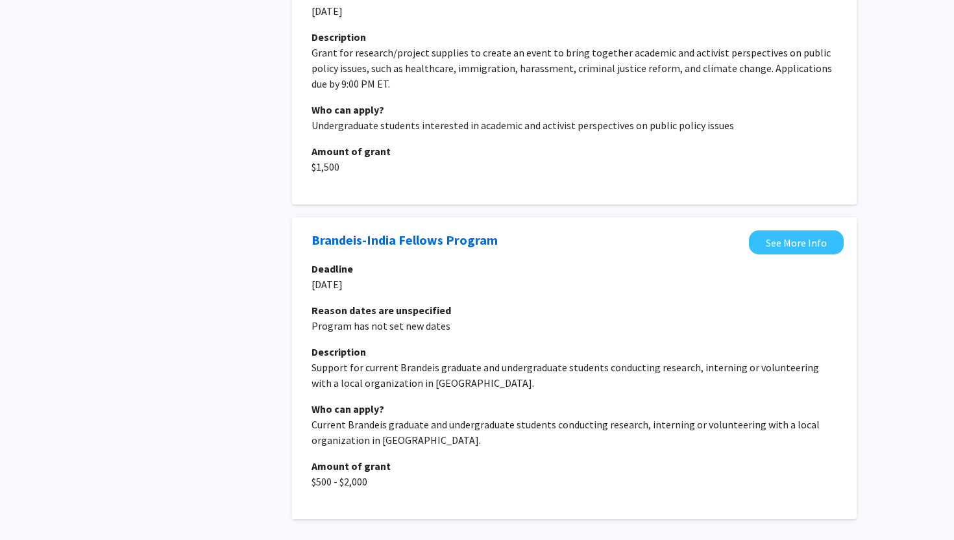
scroll to position [2519, 0]
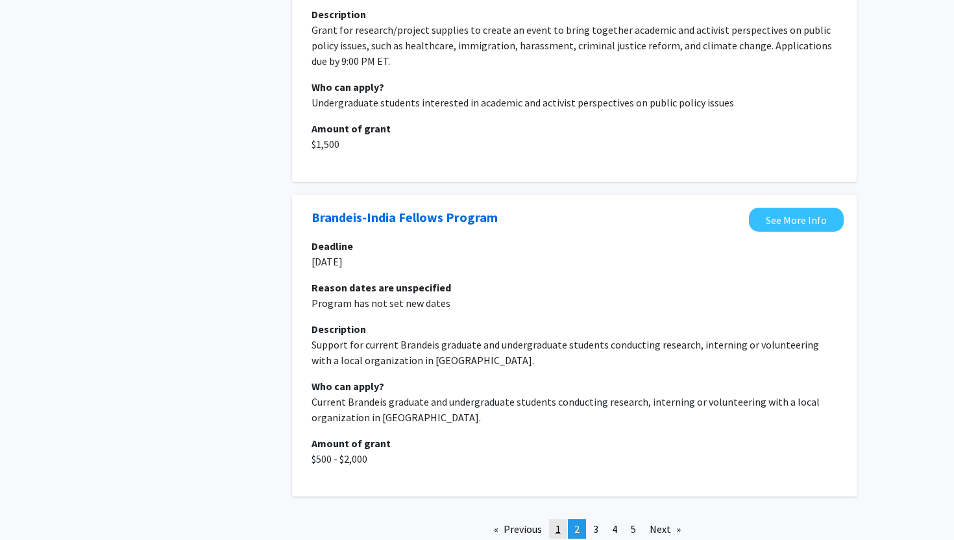
click at [557, 522] on span "1" at bounding box center [558, 528] width 5 height 13
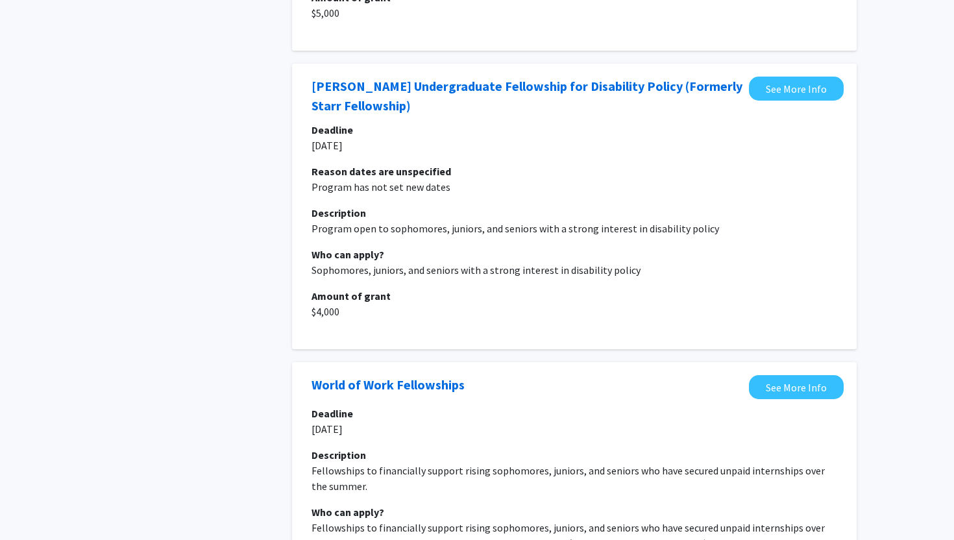
scroll to position [2513, 0]
